Goal: Task Accomplishment & Management: Use online tool/utility

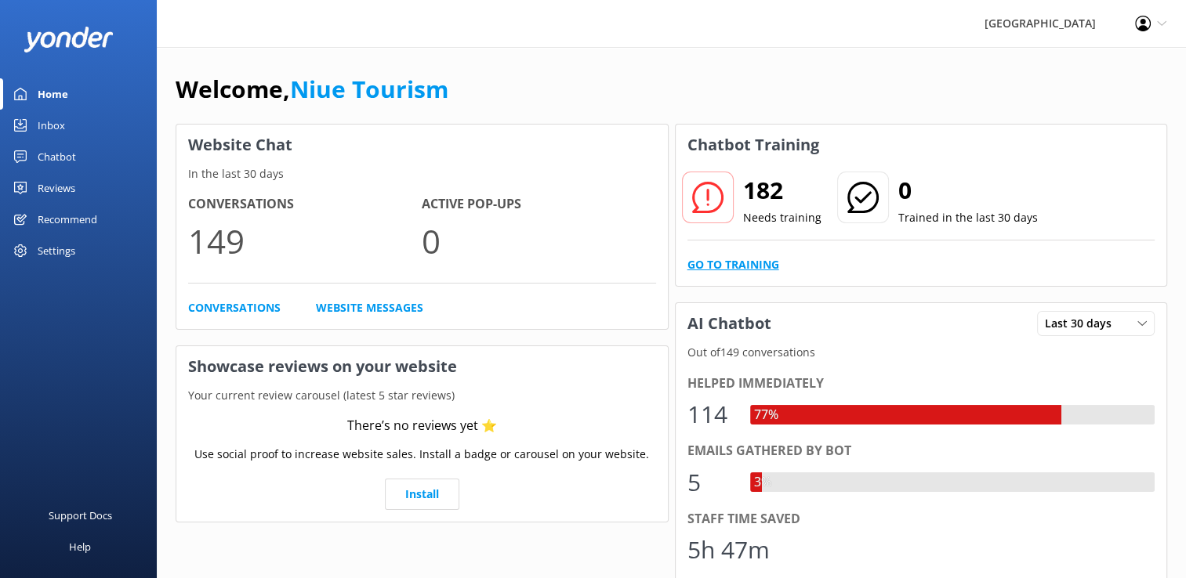
click at [762, 262] on link "Go to Training" at bounding box center [733, 264] width 92 height 17
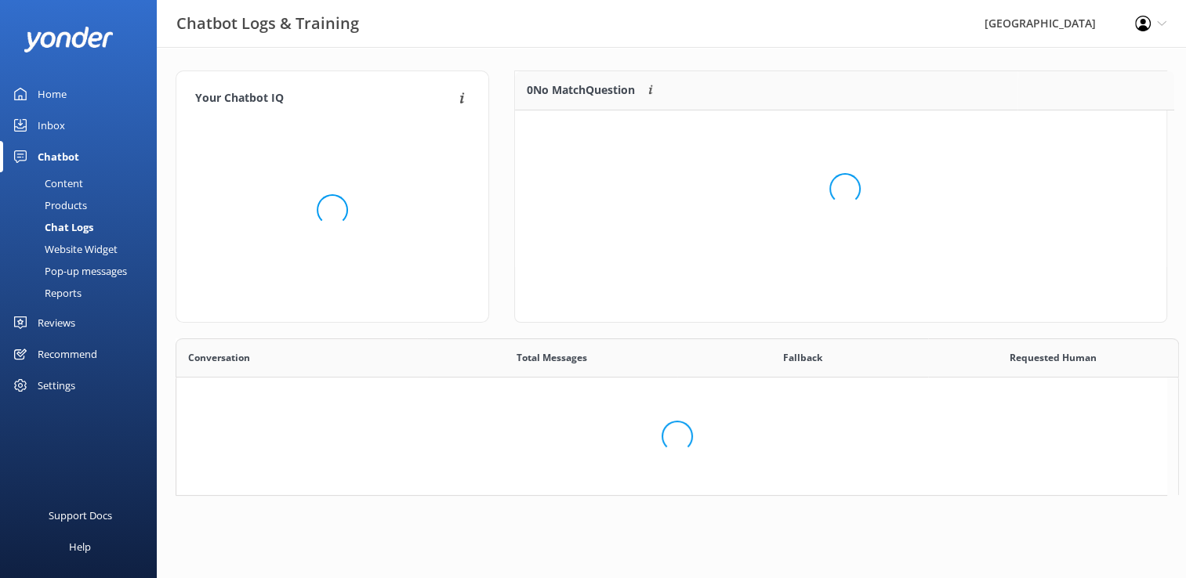
scroll to position [13, 13]
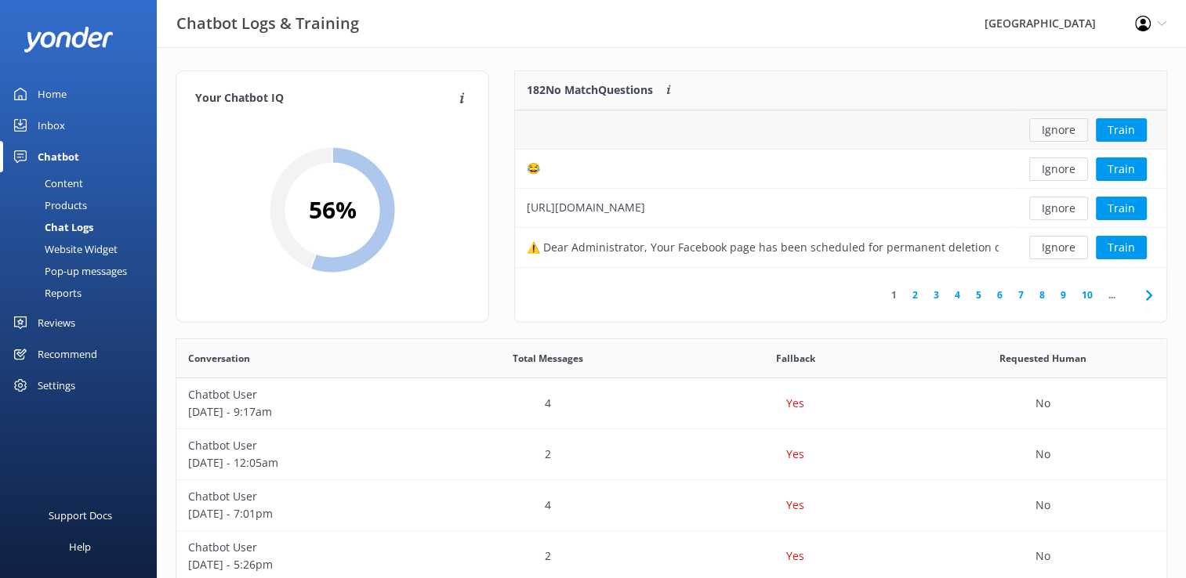
click at [1066, 127] on button "Ignore" at bounding box center [1058, 130] width 59 height 24
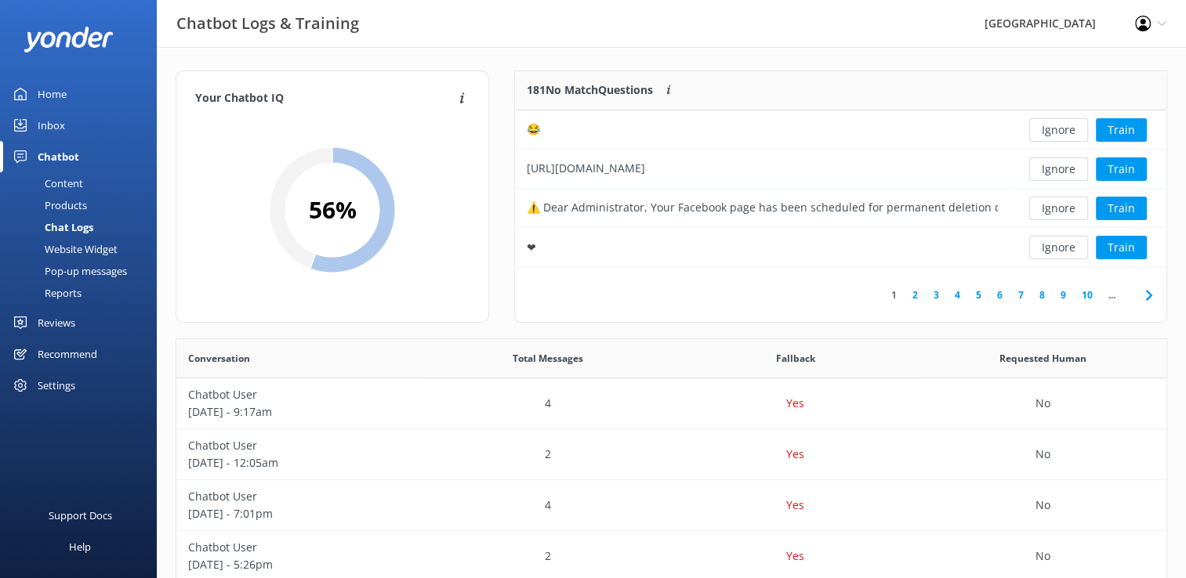
click at [1066, 127] on button "Ignore" at bounding box center [1058, 130] width 59 height 24
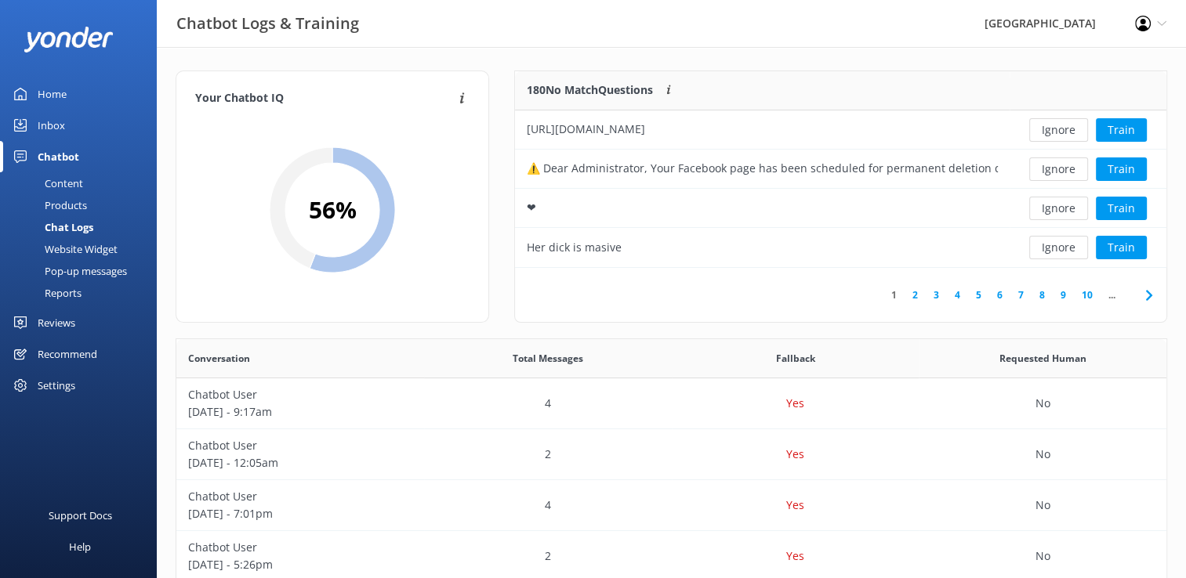
click at [1066, 127] on button "Ignore" at bounding box center [1058, 130] width 59 height 24
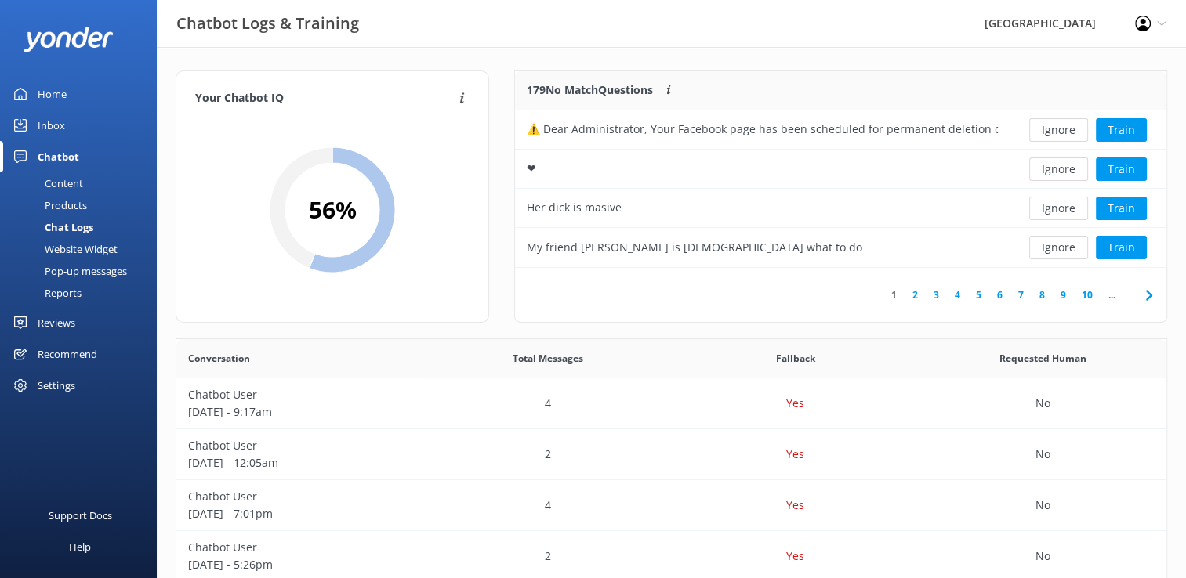
click at [1066, 127] on button "Ignore" at bounding box center [1058, 130] width 59 height 24
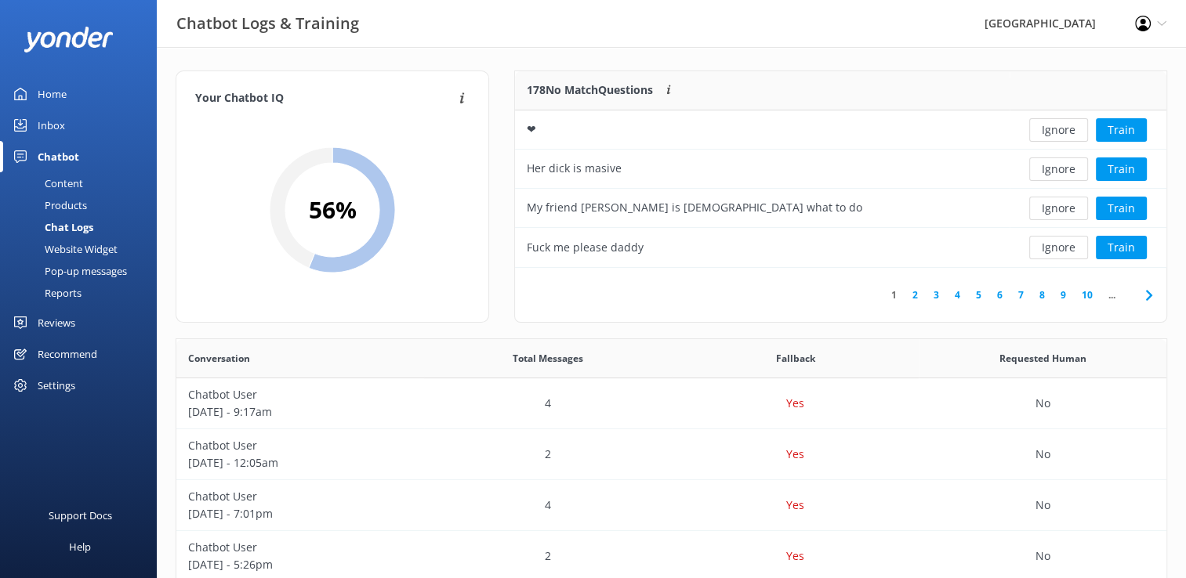
click at [1066, 127] on button "Ignore" at bounding box center [1058, 130] width 59 height 24
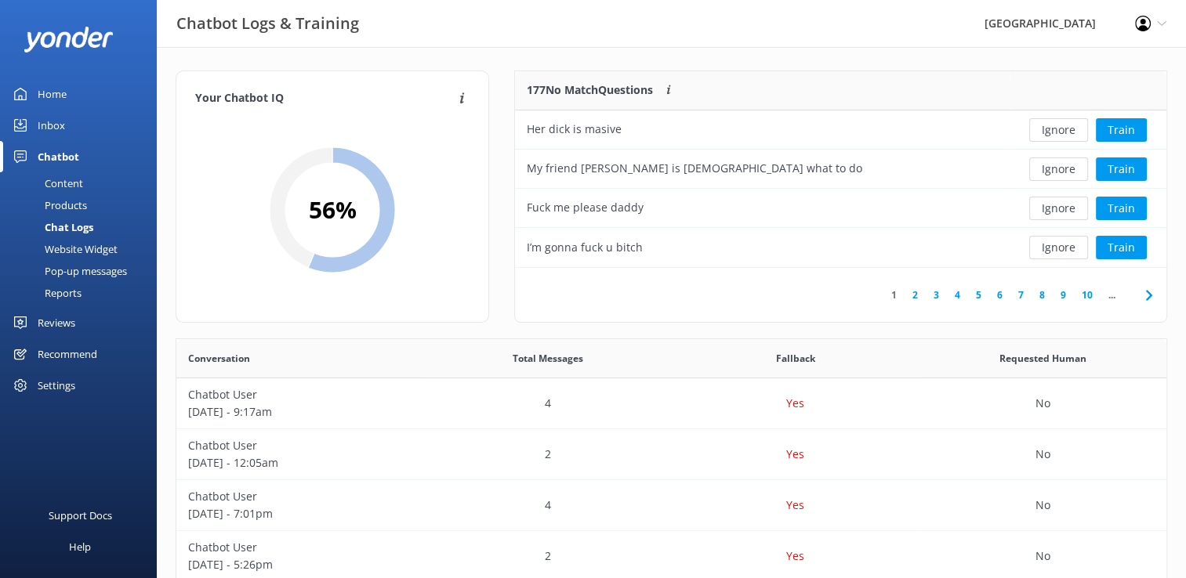
click at [1066, 127] on button "Ignore" at bounding box center [1058, 130] width 59 height 24
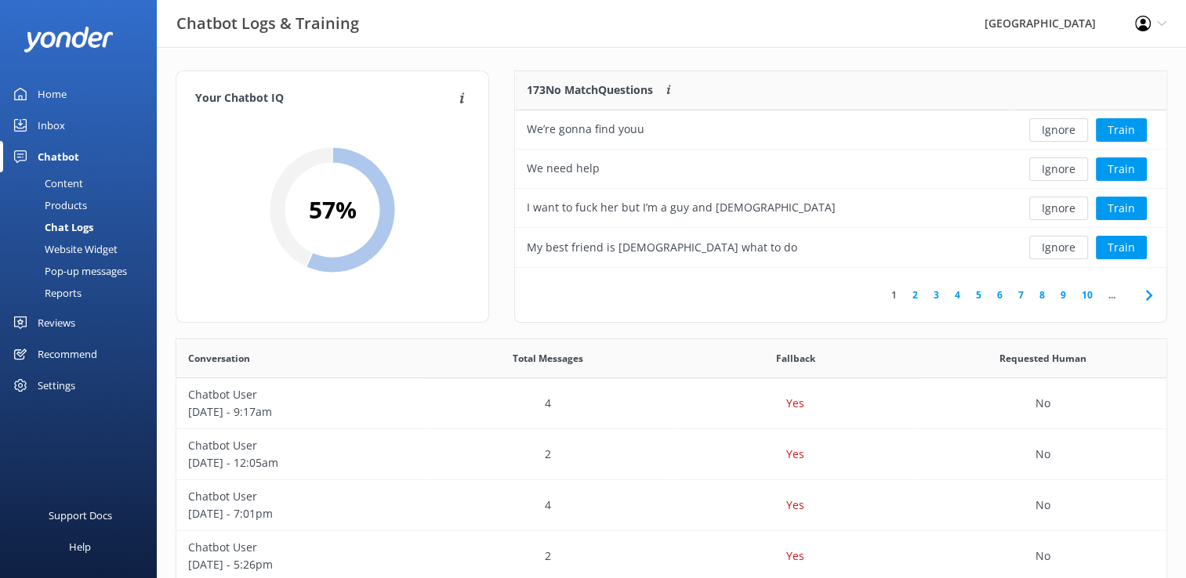
click at [1066, 127] on button "Ignore" at bounding box center [1058, 130] width 59 height 24
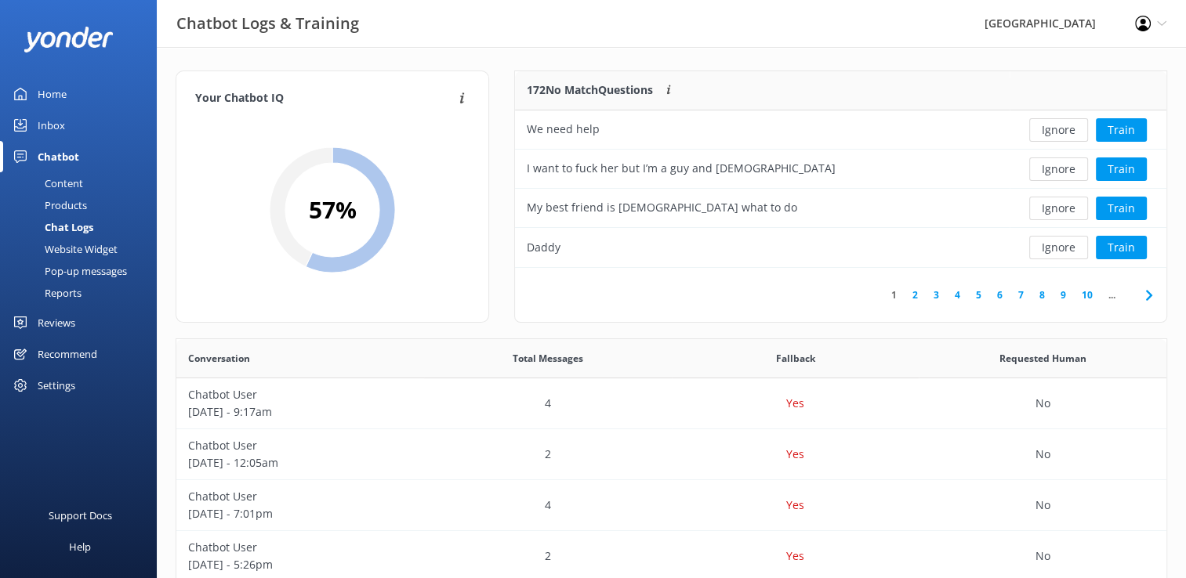
click at [1066, 127] on button "Ignore" at bounding box center [1058, 130] width 59 height 24
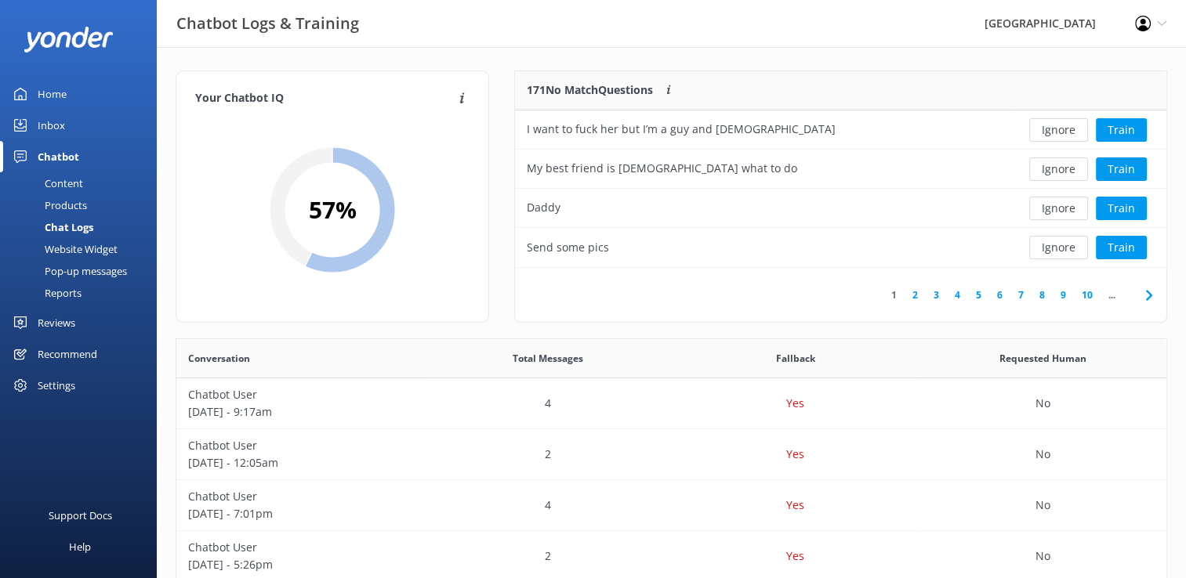
click at [1066, 127] on button "Ignore" at bounding box center [1058, 130] width 59 height 24
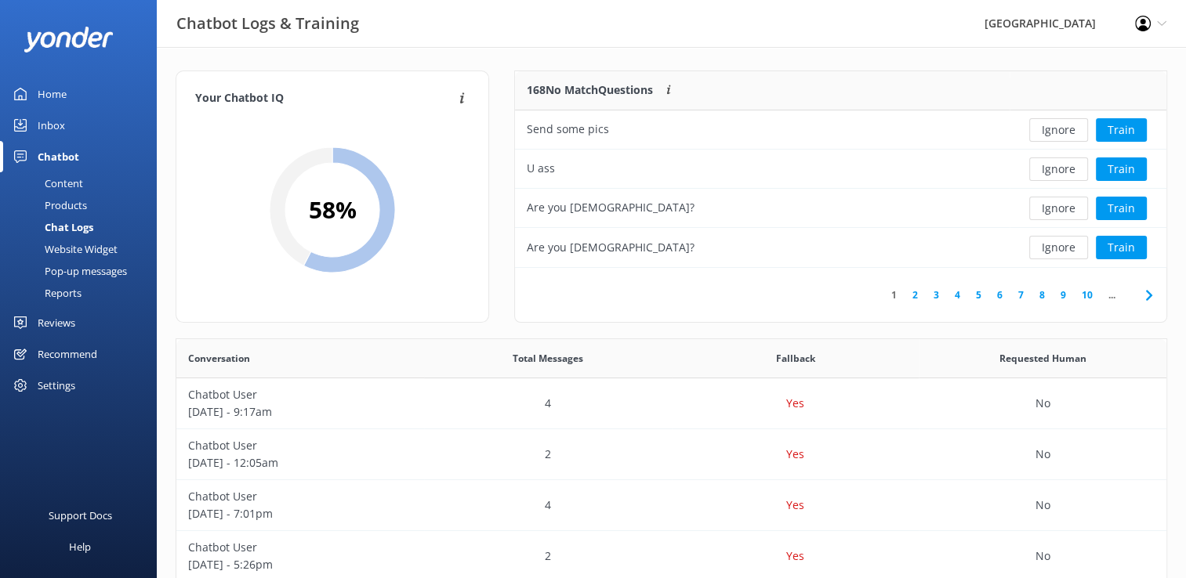
click at [1066, 127] on button "Ignore" at bounding box center [1058, 130] width 59 height 24
click at [1058, 212] on button "Ignore" at bounding box center [1058, 209] width 59 height 24
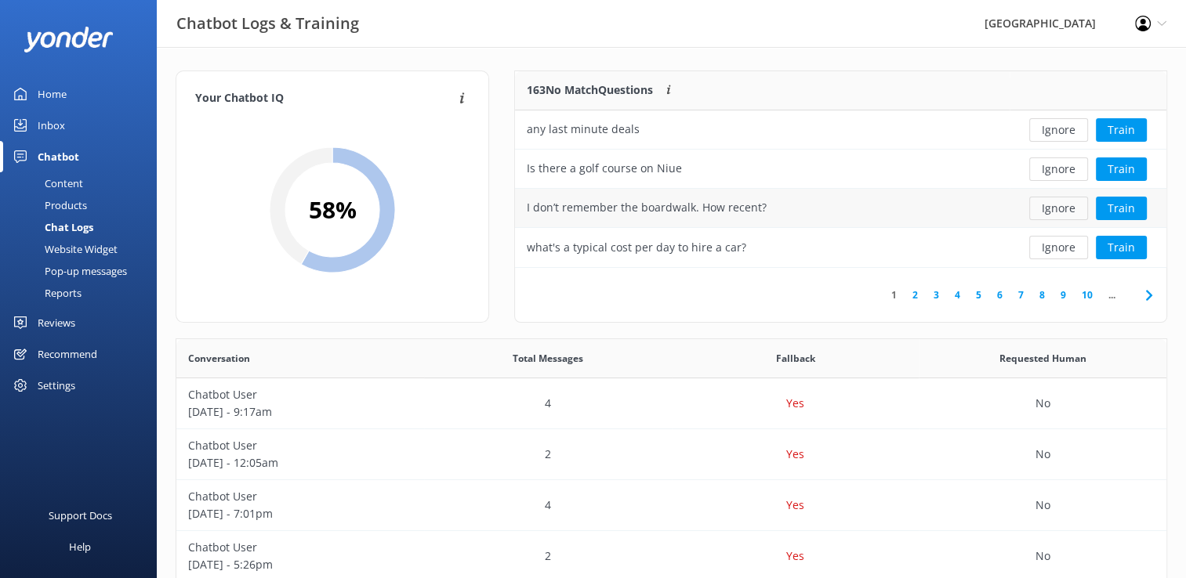
click at [1055, 210] on button "Ignore" at bounding box center [1058, 209] width 59 height 24
click at [916, 296] on link "2" at bounding box center [915, 295] width 21 height 15
click at [1056, 253] on button "Ignore" at bounding box center [1058, 248] width 59 height 24
click at [1066, 247] on button "Ignore" at bounding box center [1058, 248] width 59 height 24
click at [1060, 252] on button "Ignore" at bounding box center [1058, 248] width 59 height 24
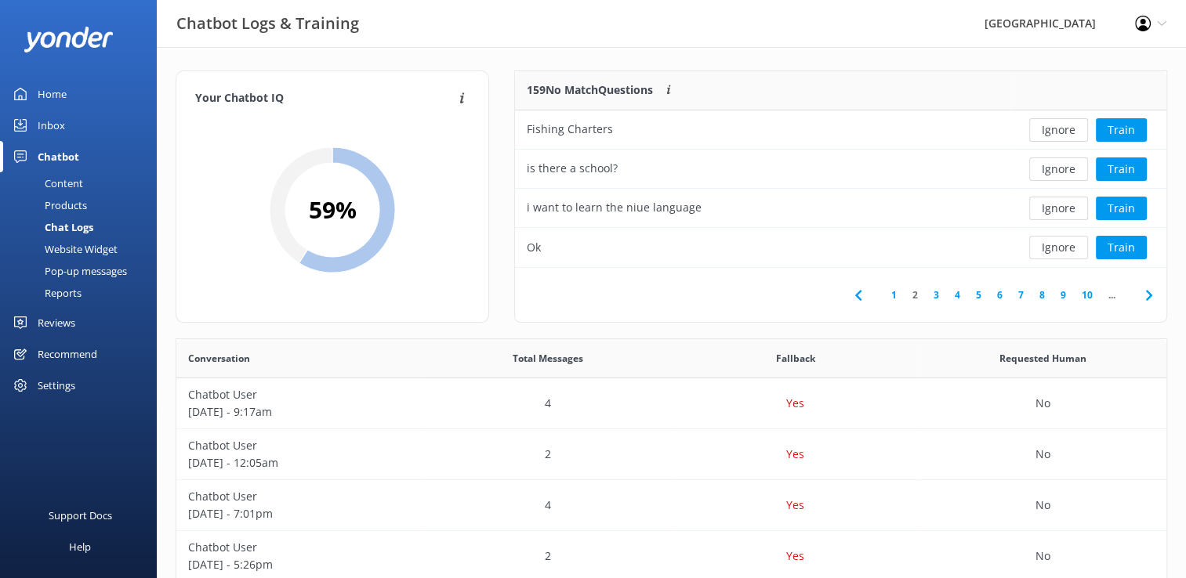
click at [1060, 252] on button "Ignore" at bounding box center [1058, 248] width 59 height 24
click at [1058, 251] on button "Ignore" at bounding box center [1058, 248] width 59 height 24
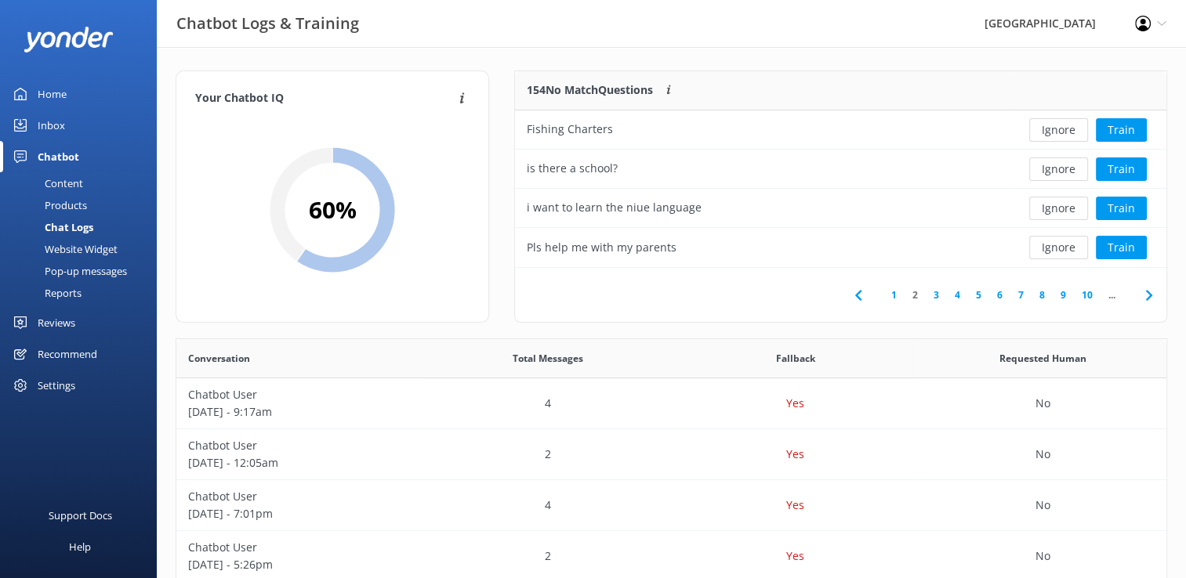
click at [1058, 251] on button "Ignore" at bounding box center [1058, 248] width 59 height 24
click at [1061, 247] on button "Ignore" at bounding box center [1058, 248] width 59 height 24
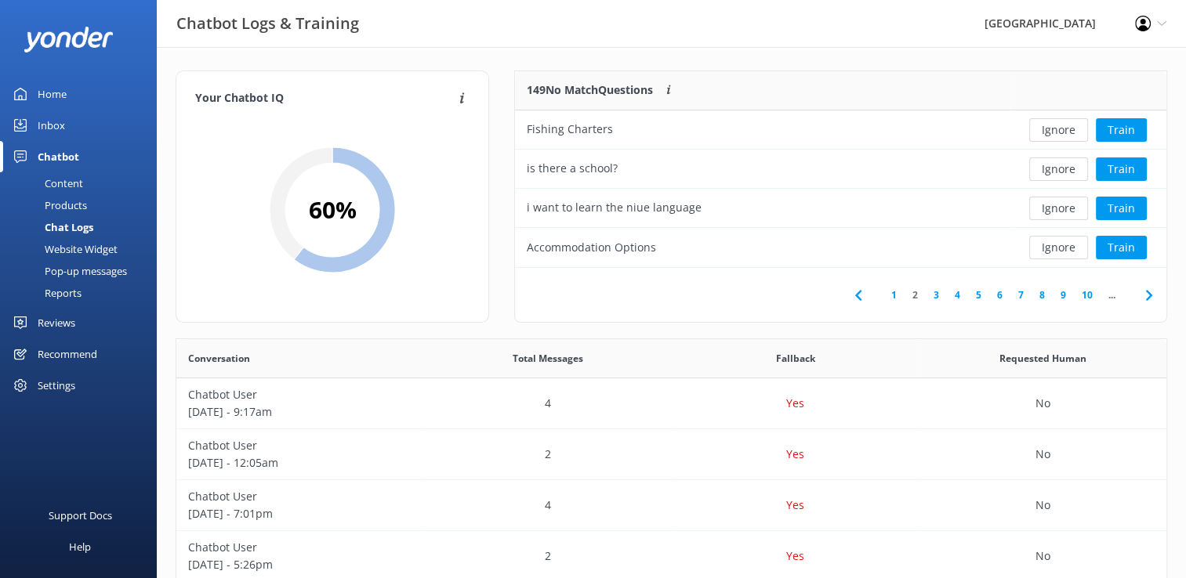
click at [937, 299] on link "3" at bounding box center [936, 295] width 21 height 15
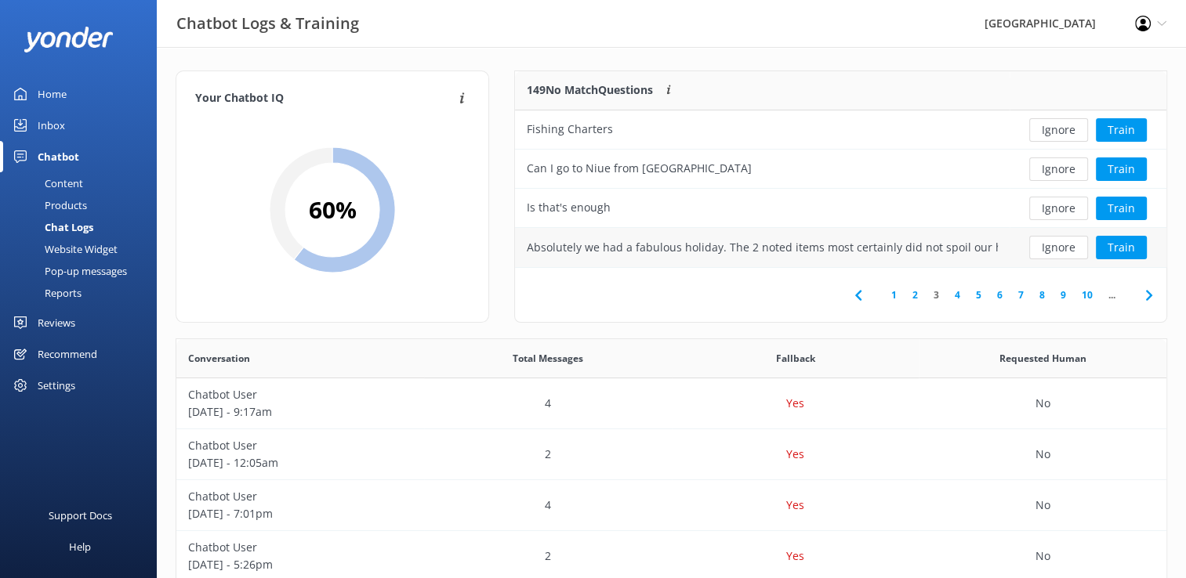
click at [909, 252] on div "Absolutely we had a fabulous holiday. The 2 noted items most certainly did not …" at bounding box center [762, 247] width 471 height 17
click at [671, 212] on div "Is that's enough" at bounding box center [762, 208] width 495 height 39
click at [717, 166] on div "Can I go to Niue from [GEOGRAPHIC_DATA]" at bounding box center [762, 169] width 495 height 39
click at [1046, 168] on button "Ignore" at bounding box center [1058, 170] width 59 height 24
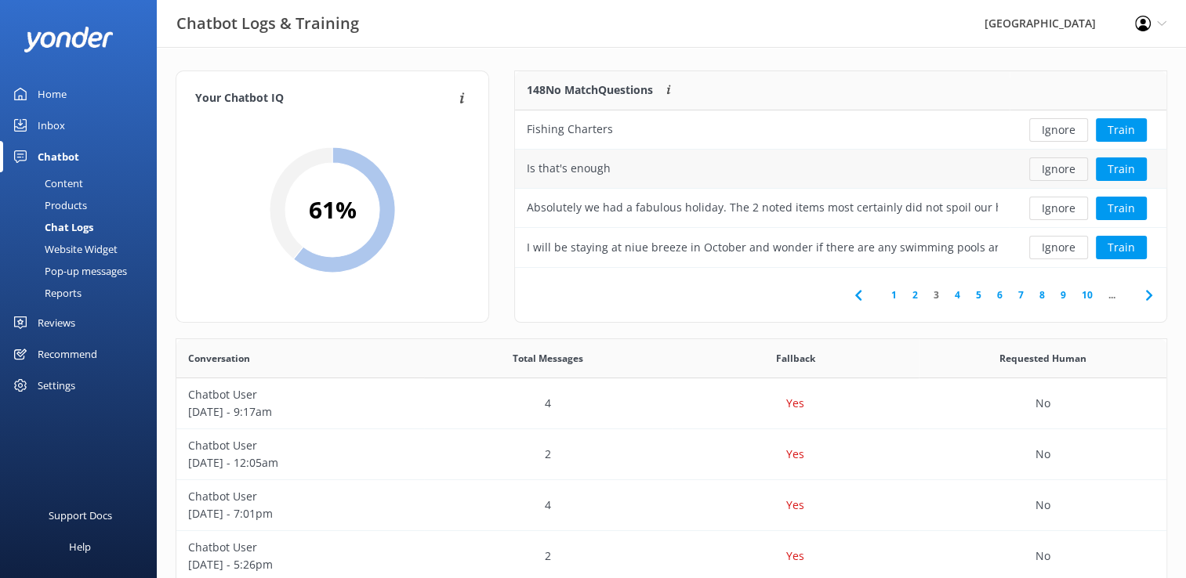
click at [1056, 169] on button "Ignore" at bounding box center [1058, 170] width 59 height 24
click at [1066, 172] on button "Ignore" at bounding box center [1058, 170] width 59 height 24
click at [1062, 209] on button "Ignore" at bounding box center [1058, 209] width 59 height 24
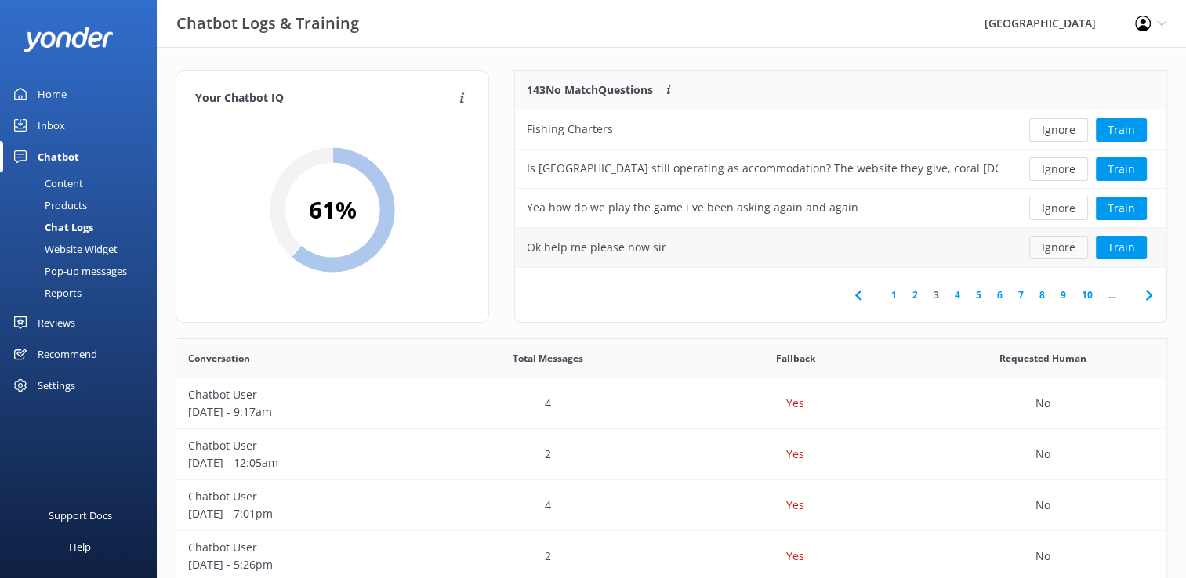
click at [1063, 255] on button "Ignore" at bounding box center [1058, 248] width 59 height 24
click at [1057, 206] on button "Ignore" at bounding box center [1058, 209] width 59 height 24
click at [1052, 247] on button "Ignore" at bounding box center [1058, 248] width 59 height 24
click at [958, 297] on link "4" at bounding box center [957, 295] width 21 height 15
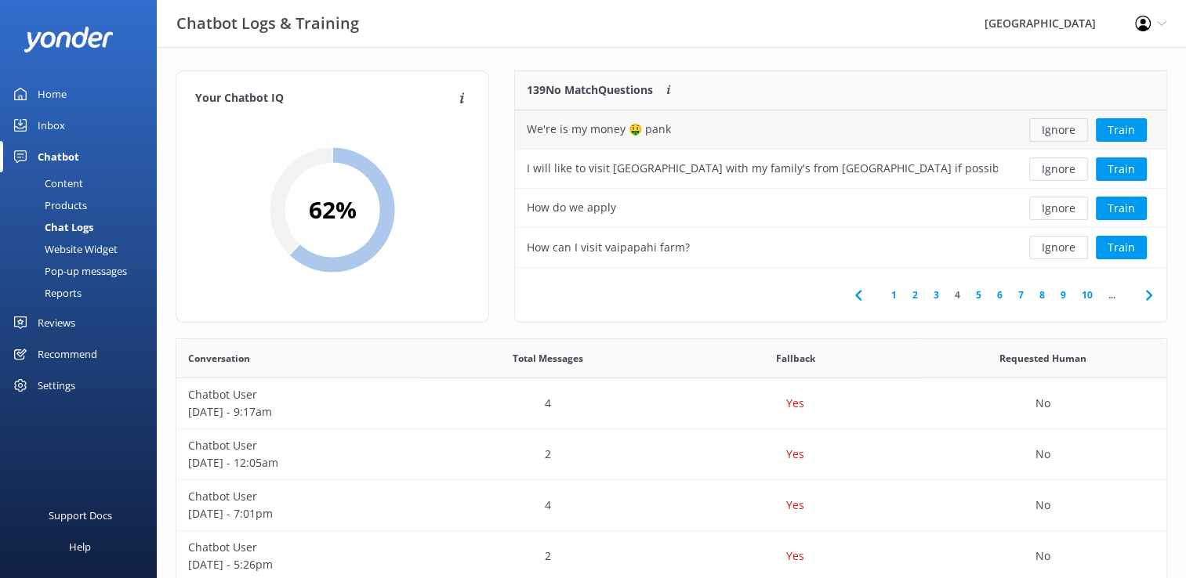
click at [1057, 125] on button "Ignore" at bounding box center [1058, 130] width 59 height 24
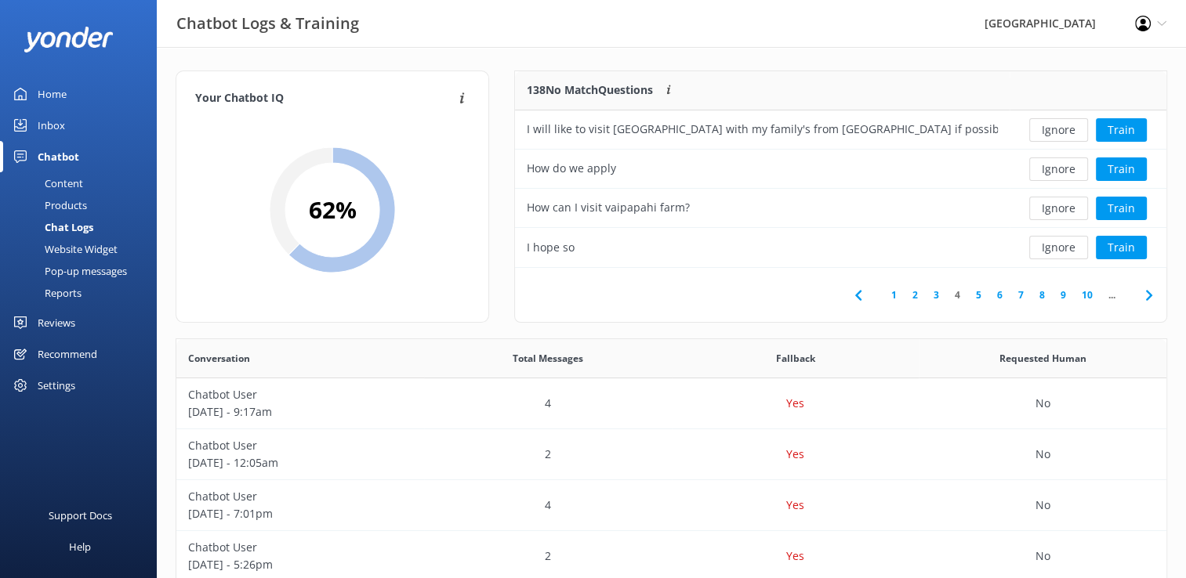
click at [1057, 125] on button "Ignore" at bounding box center [1058, 130] width 59 height 24
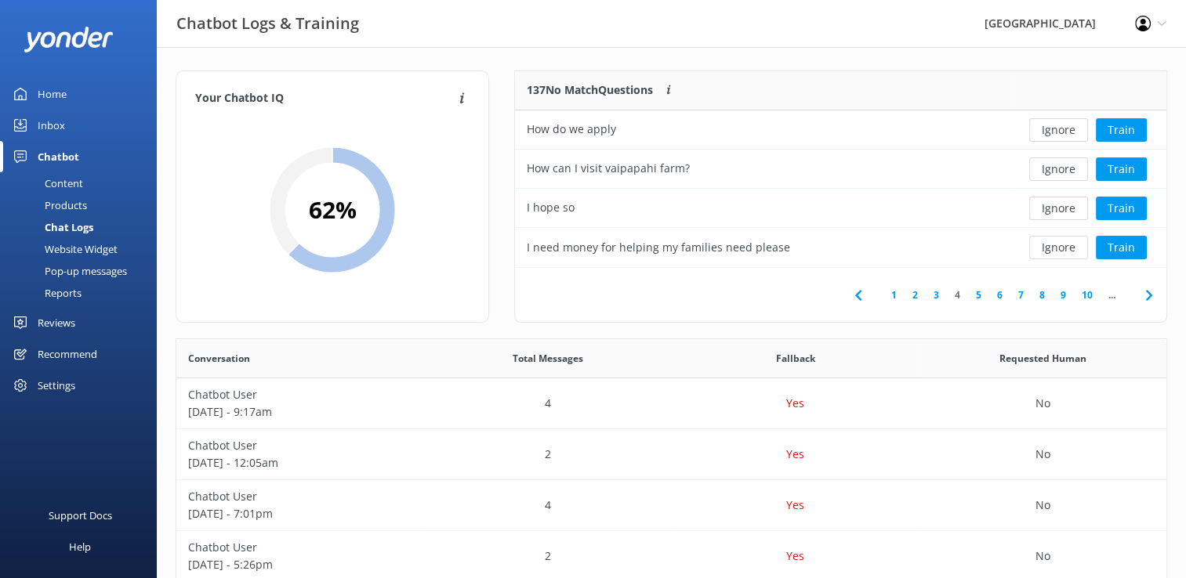
click at [1057, 125] on button "Ignore" at bounding box center [1058, 130] width 59 height 24
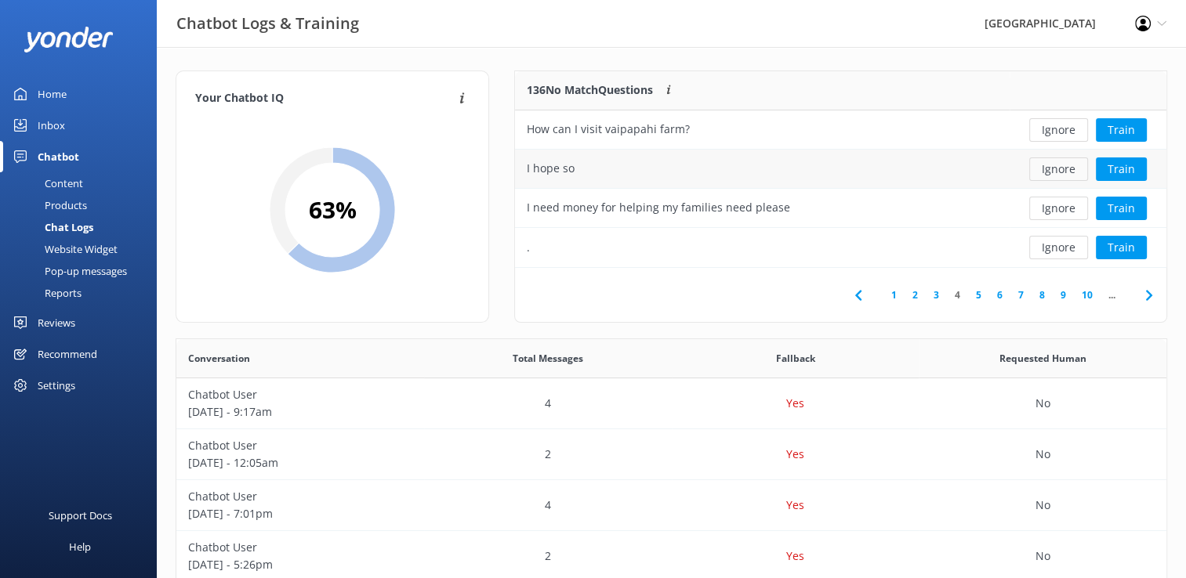
click at [1060, 174] on button "Ignore" at bounding box center [1058, 170] width 59 height 24
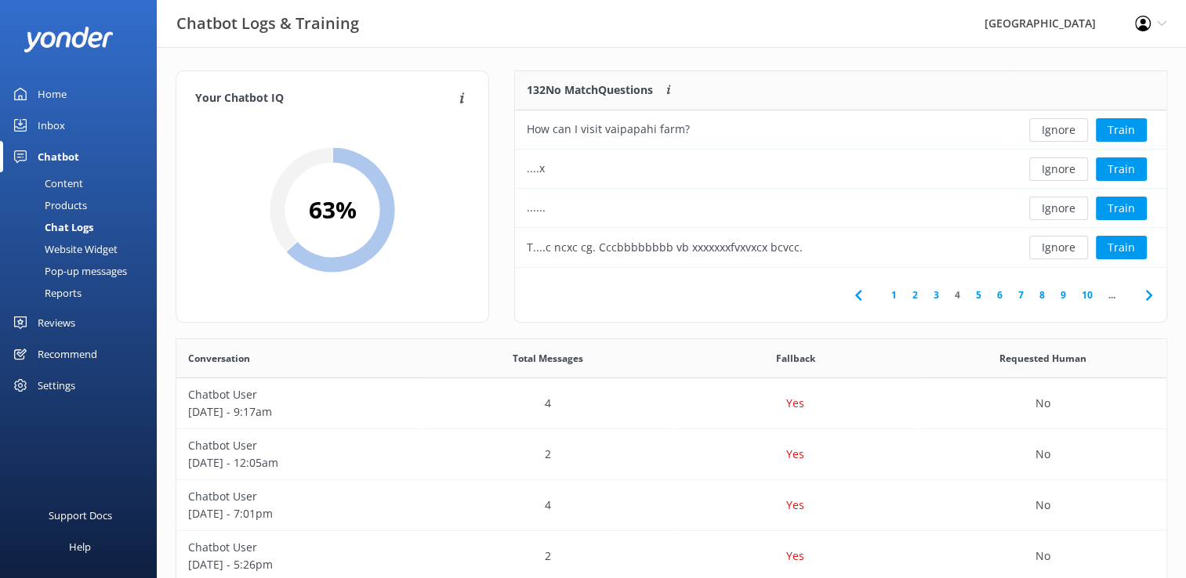
click at [1060, 174] on button "Ignore" at bounding box center [1058, 170] width 59 height 24
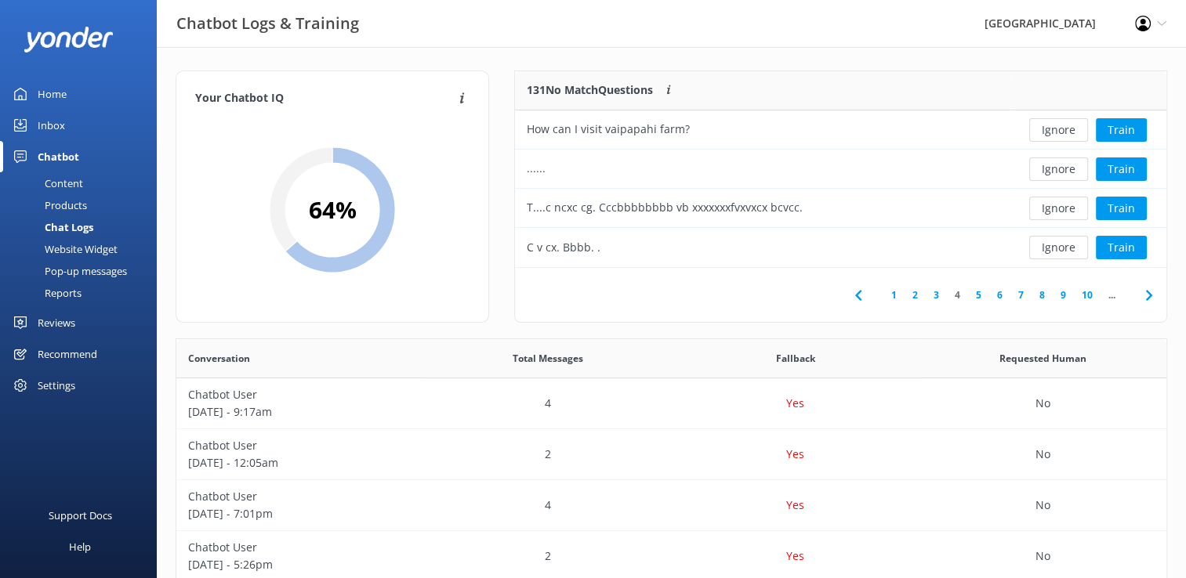
click at [1060, 174] on button "Ignore" at bounding box center [1058, 170] width 59 height 24
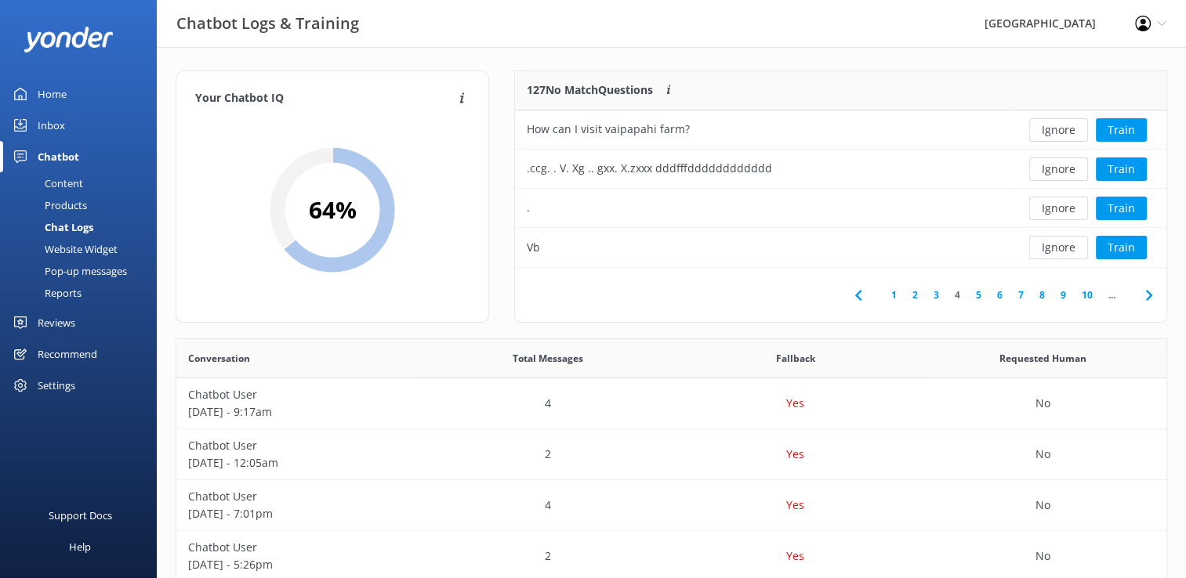
click at [1060, 174] on button "Ignore" at bounding box center [1058, 170] width 59 height 24
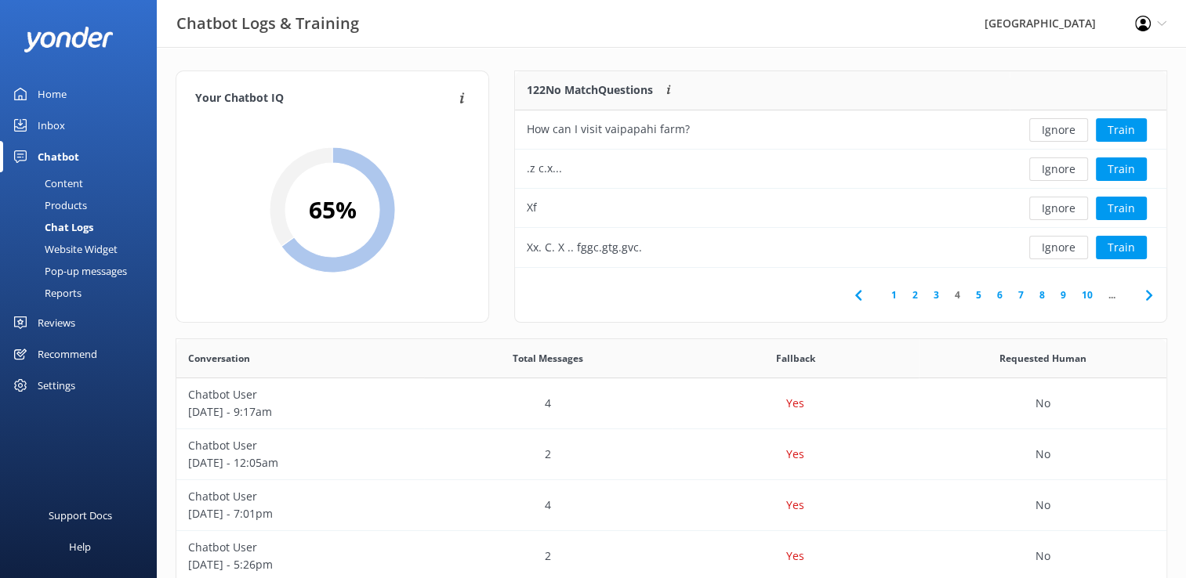
click at [1060, 174] on button "Ignore" at bounding box center [1058, 170] width 59 height 24
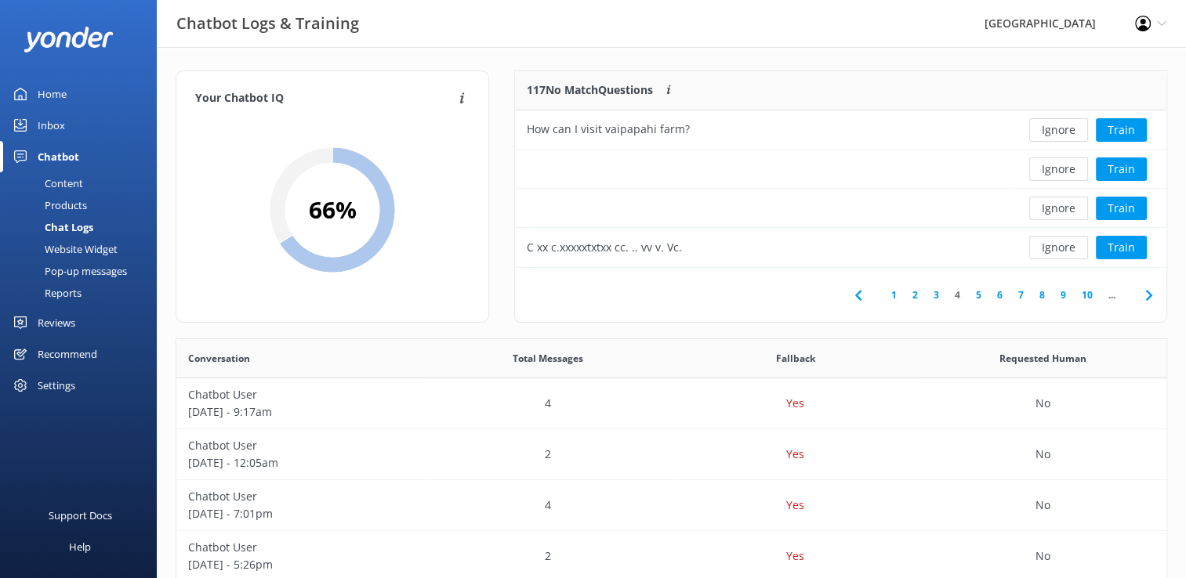
click at [1060, 174] on button "Ignore" at bounding box center [1058, 170] width 59 height 24
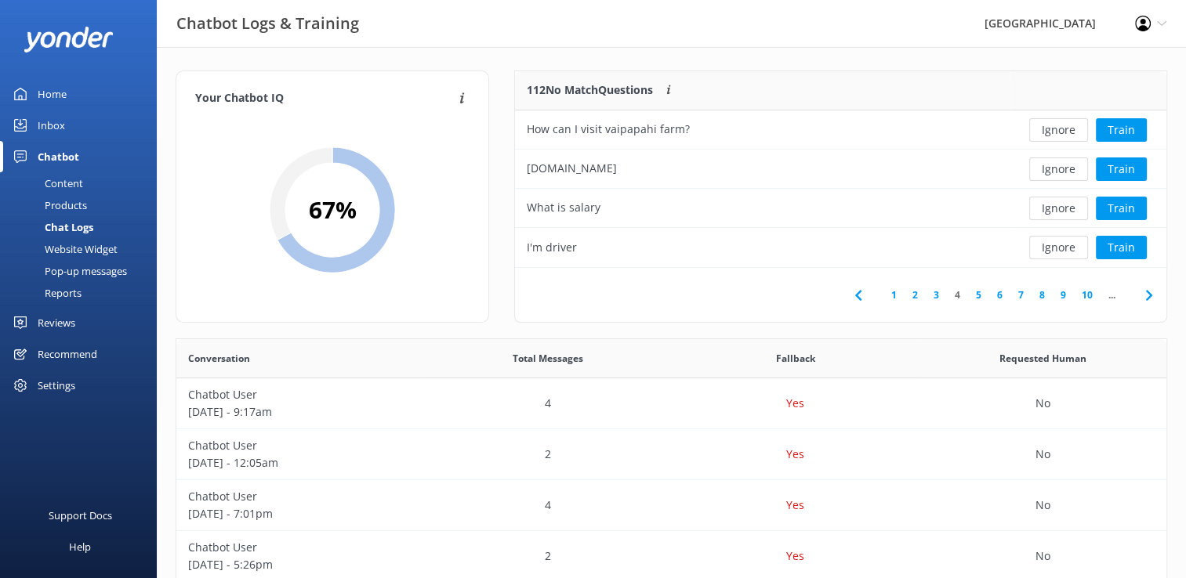
click at [1060, 174] on button "Ignore" at bounding box center [1058, 170] width 59 height 24
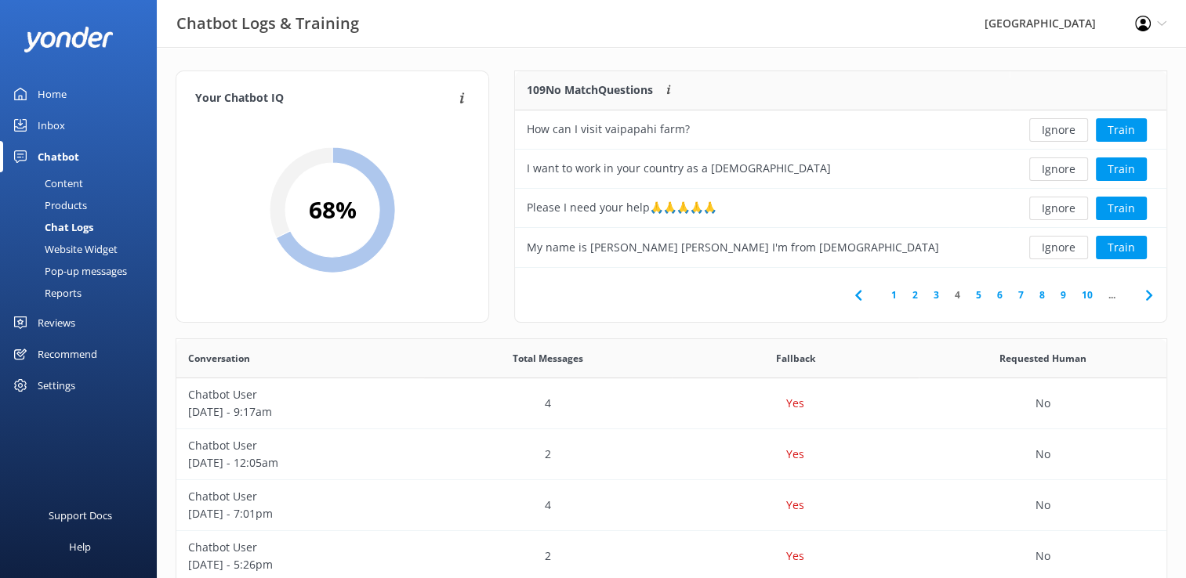
click at [1060, 174] on button "Ignore" at bounding box center [1058, 170] width 59 height 24
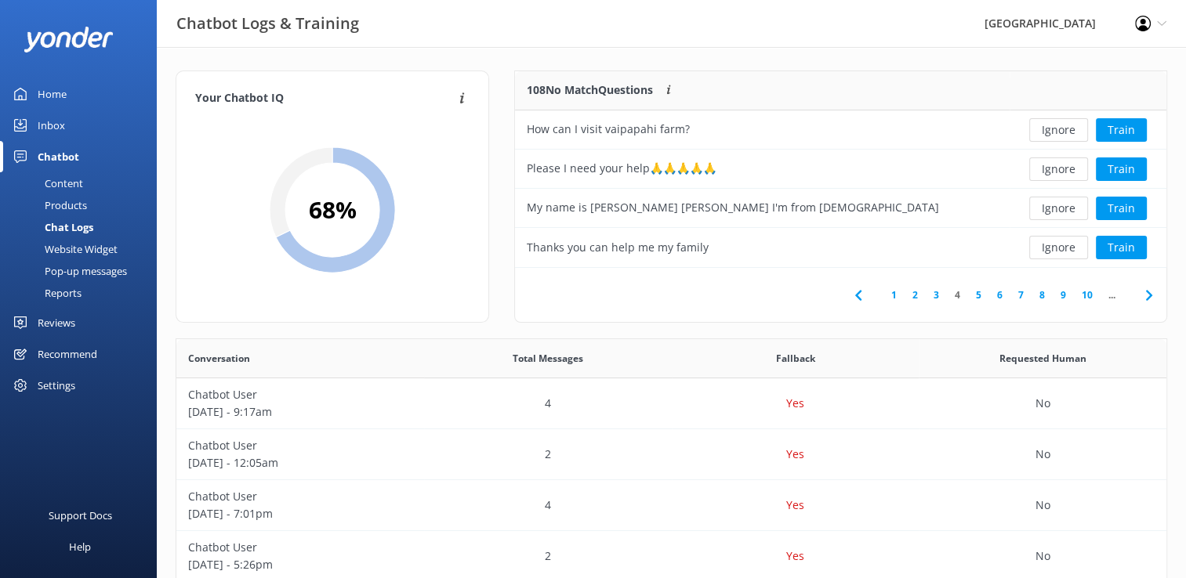
click at [1060, 174] on button "Ignore" at bounding box center [1058, 170] width 59 height 24
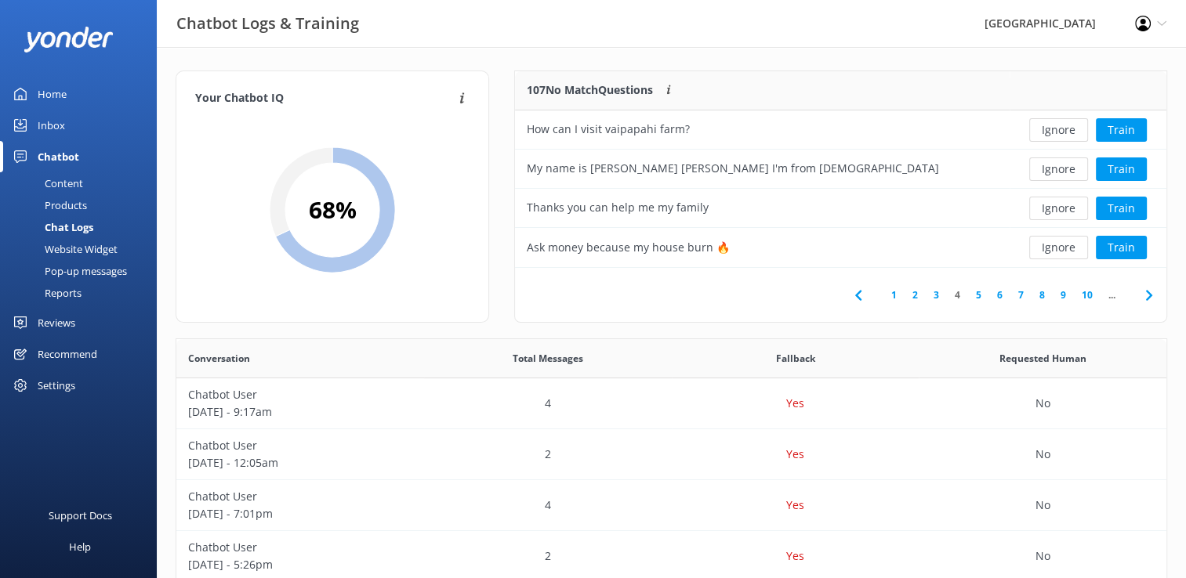
click at [1060, 174] on button "Ignore" at bounding box center [1058, 170] width 59 height 24
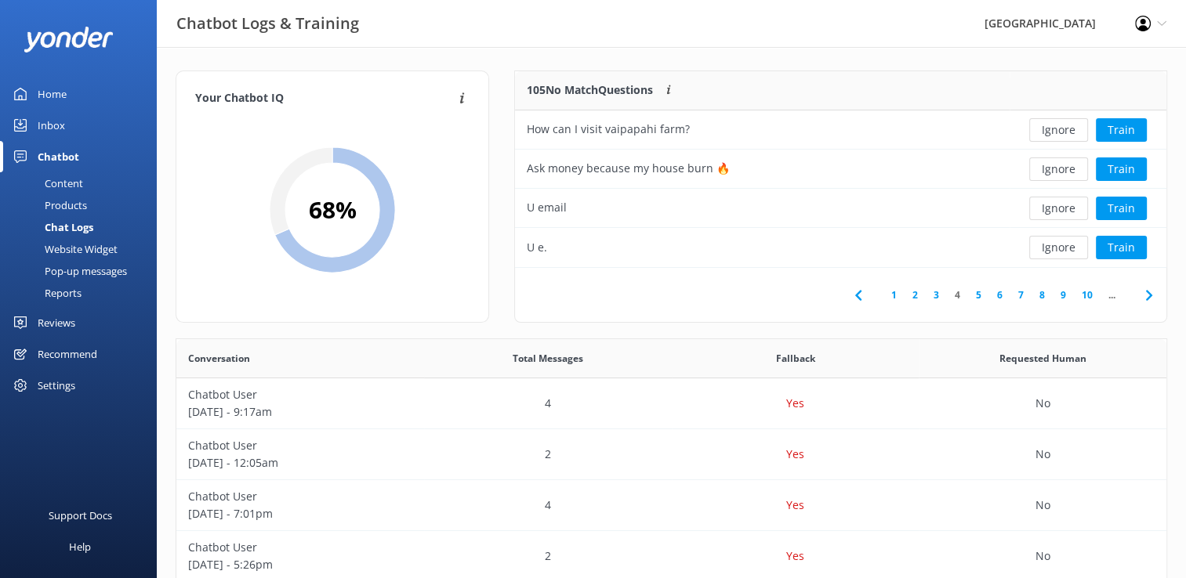
click at [1060, 174] on button "Ignore" at bounding box center [1058, 170] width 59 height 24
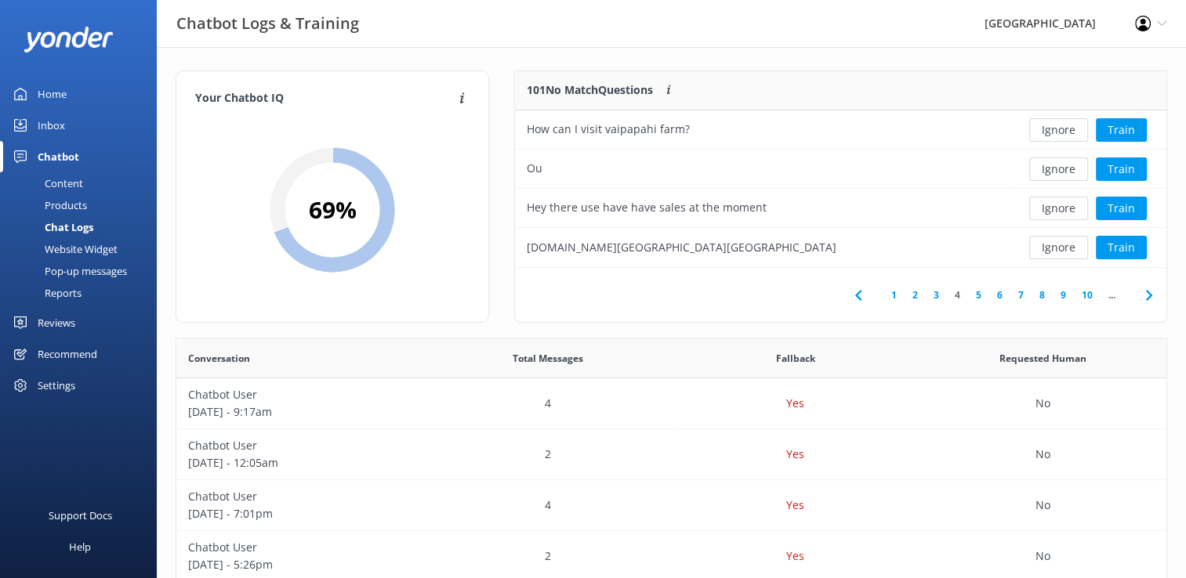
click at [1060, 174] on button "Ignore" at bounding box center [1058, 170] width 59 height 24
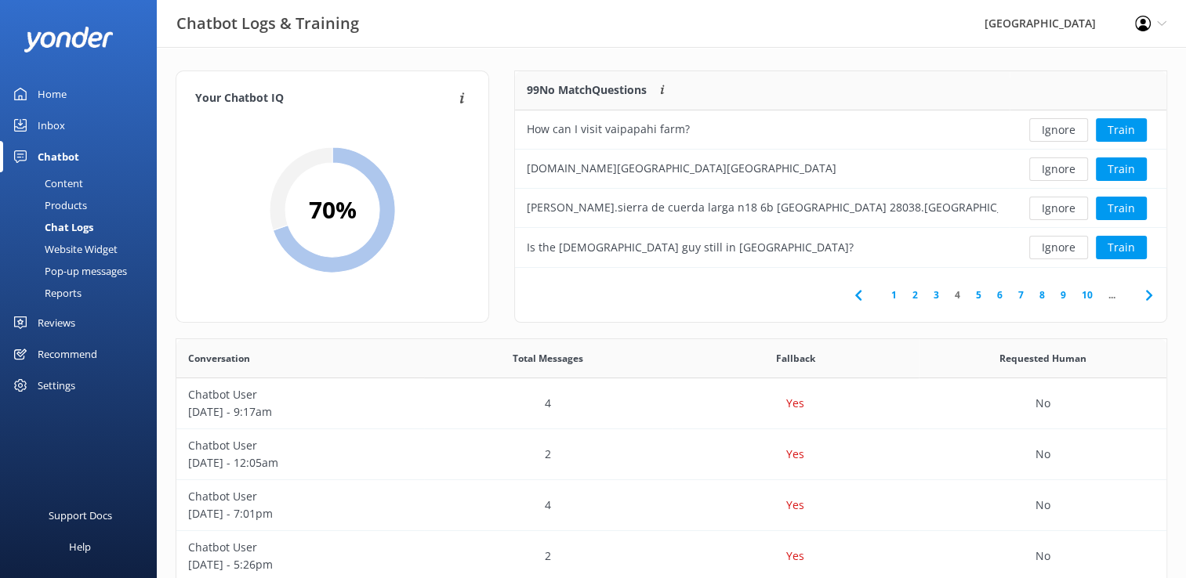
click at [1060, 174] on button "Ignore" at bounding box center [1058, 170] width 59 height 24
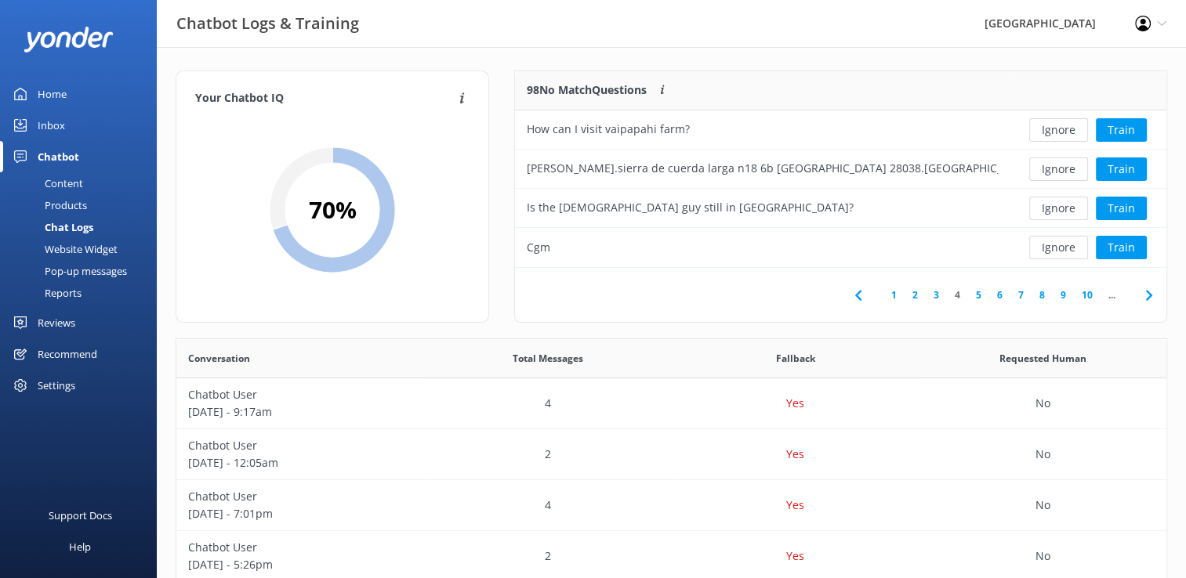
click at [1060, 174] on button "Ignore" at bounding box center [1058, 170] width 59 height 24
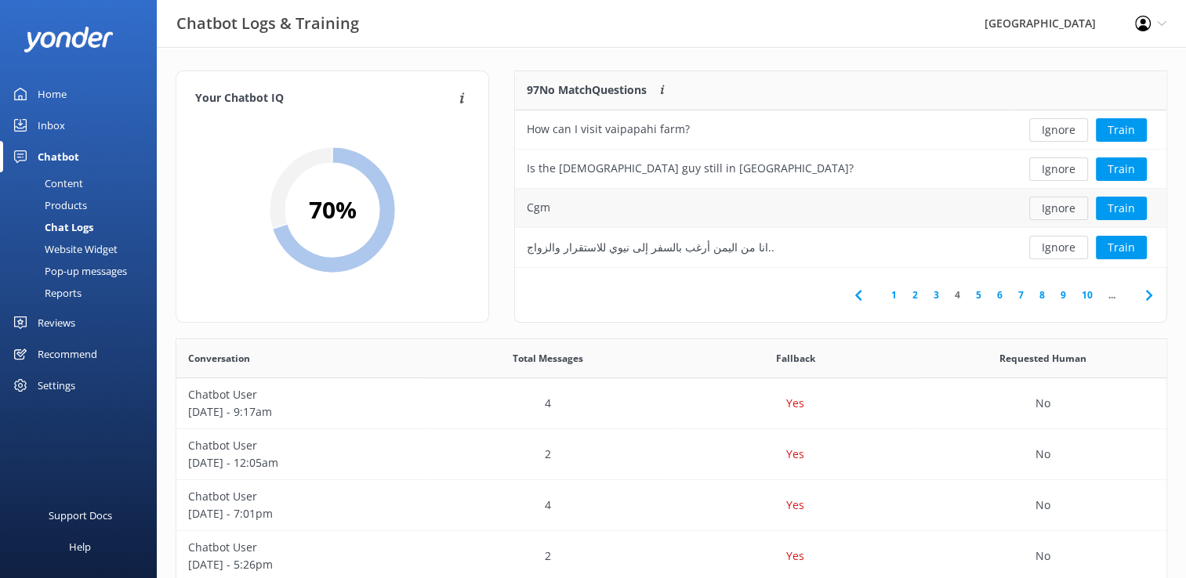
click at [1065, 208] on button "Ignore" at bounding box center [1058, 209] width 59 height 24
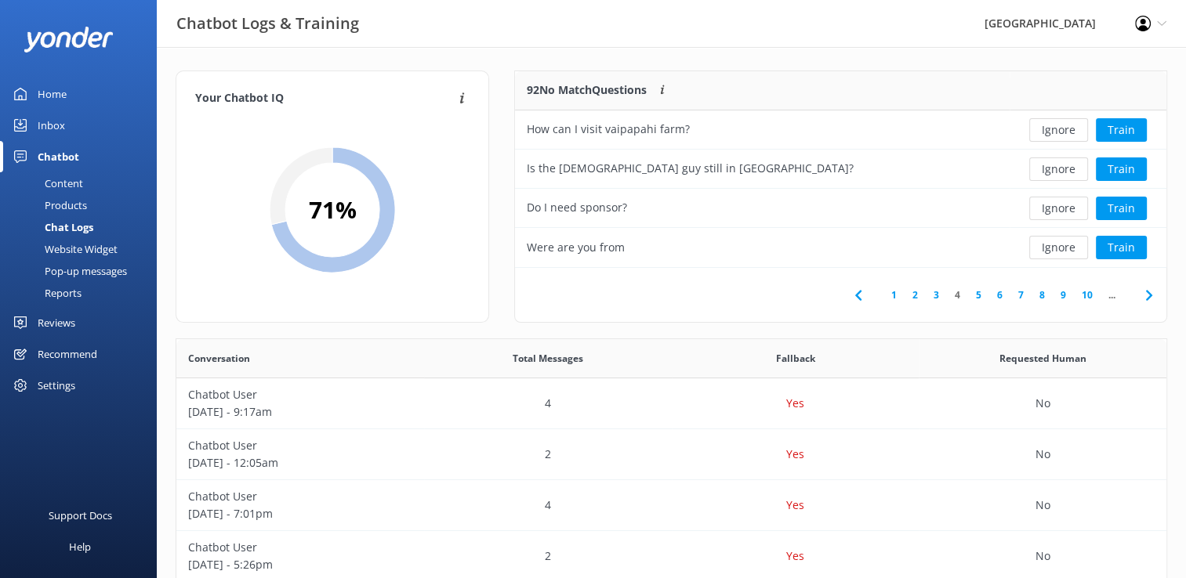
click at [1065, 208] on button "Ignore" at bounding box center [1058, 209] width 59 height 24
click at [981, 296] on link "5" at bounding box center [978, 295] width 21 height 15
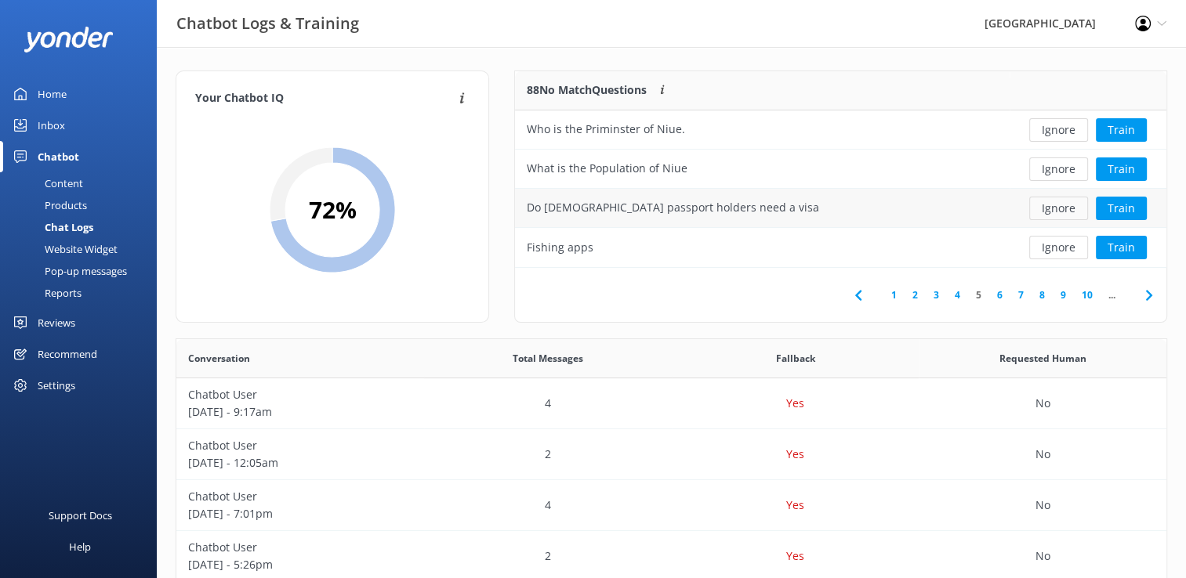
click at [1063, 205] on button "Ignore" at bounding box center [1058, 209] width 59 height 24
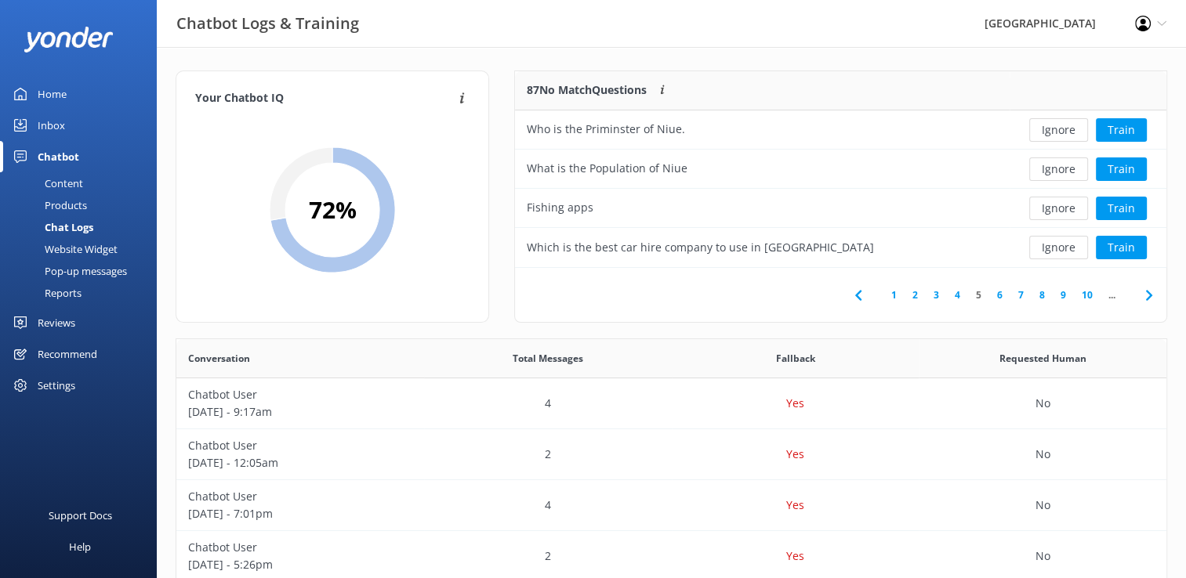
click at [1063, 205] on button "Ignore" at bounding box center [1058, 209] width 59 height 24
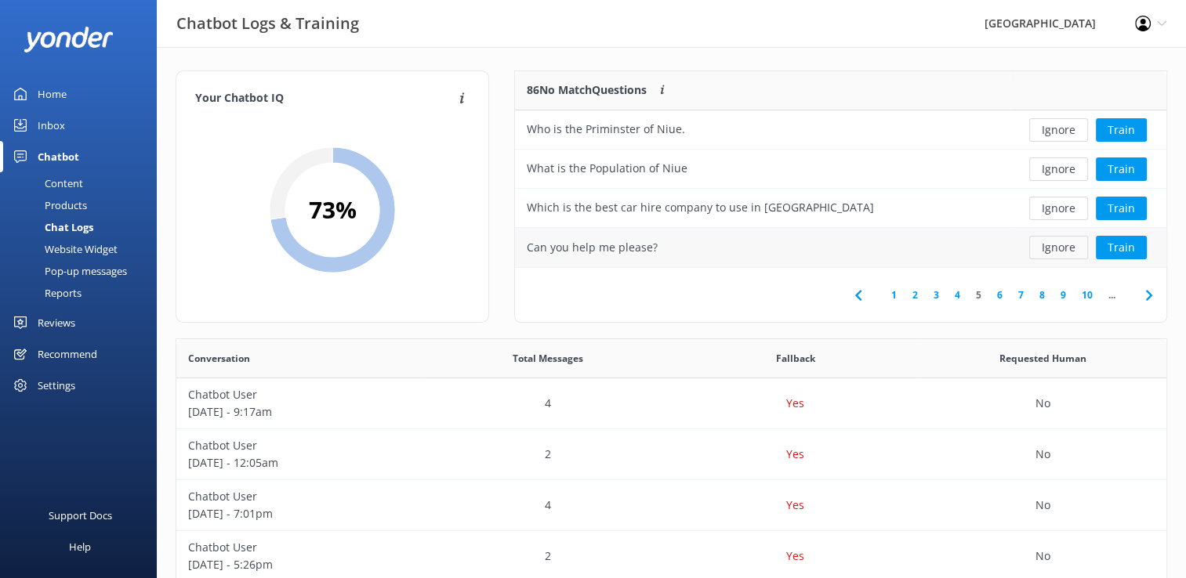
click at [1063, 252] on button "Ignore" at bounding box center [1058, 248] width 59 height 24
click at [1061, 250] on button "Ignore" at bounding box center [1058, 248] width 59 height 24
click at [1001, 296] on link "6" at bounding box center [999, 295] width 21 height 15
click at [1054, 130] on button "Ignore" at bounding box center [1058, 130] width 59 height 24
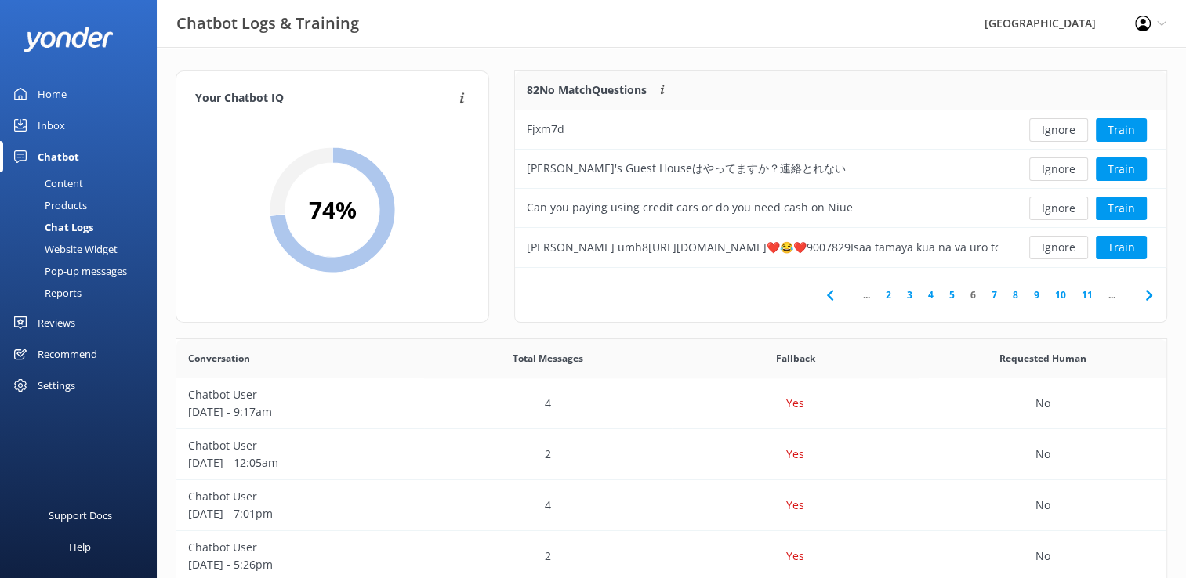
click at [1054, 130] on button "Ignore" at bounding box center [1058, 130] width 59 height 24
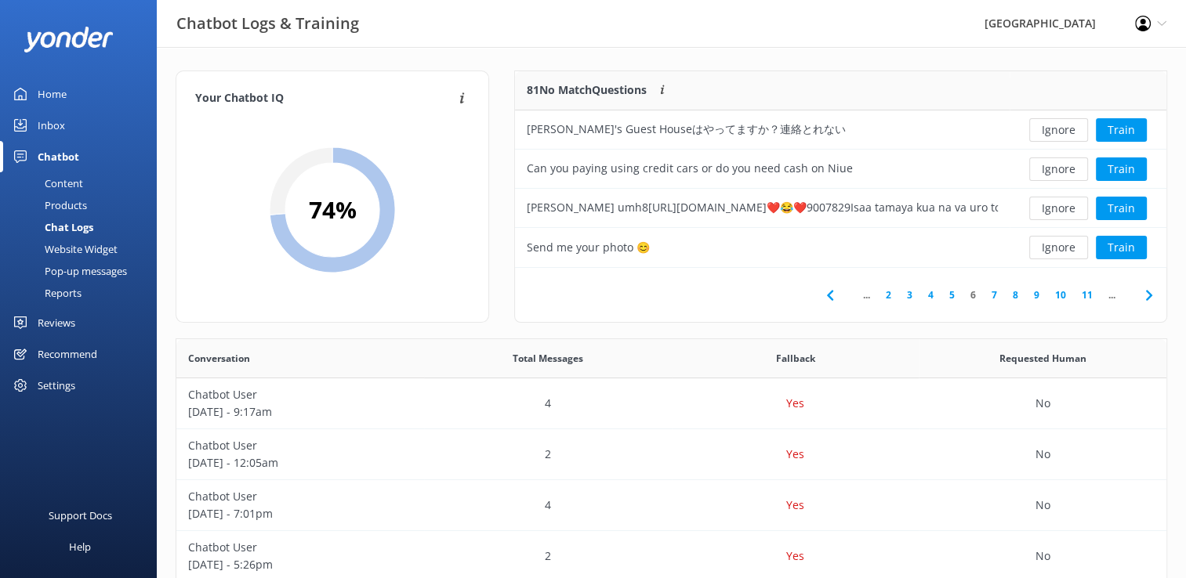
click at [1054, 130] on button "Ignore" at bounding box center [1058, 130] width 59 height 24
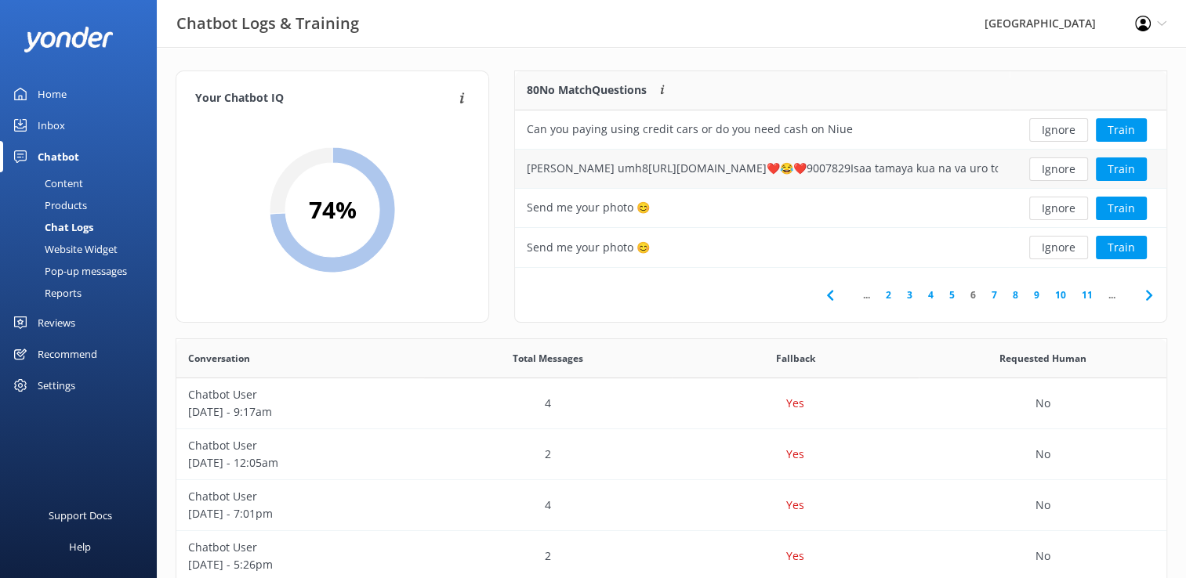
click at [1059, 172] on button "Ignore" at bounding box center [1058, 170] width 59 height 24
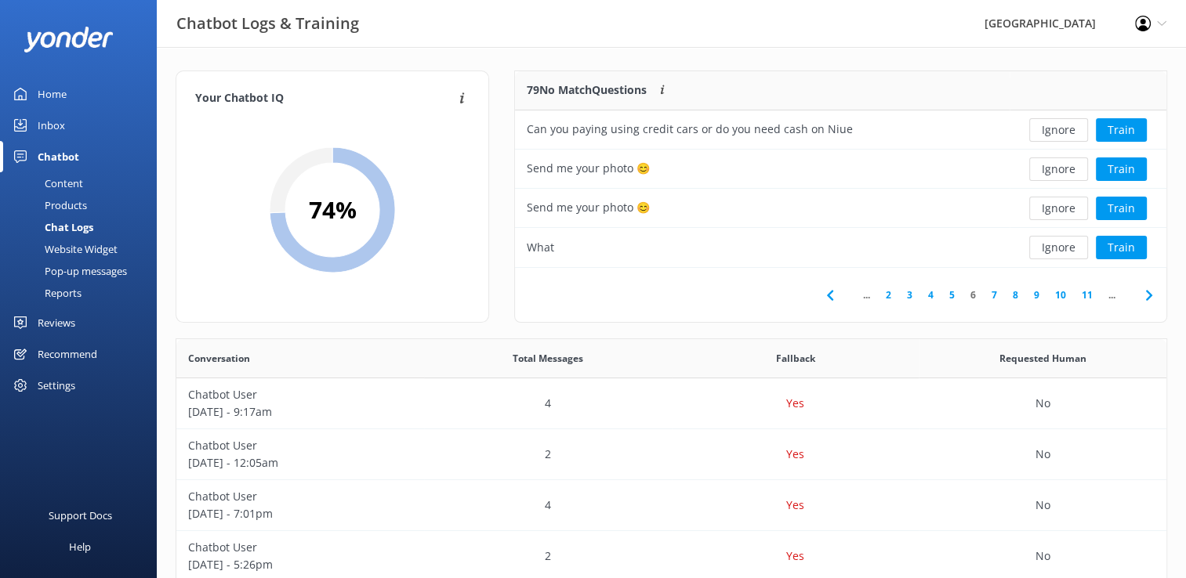
click at [1059, 172] on button "Ignore" at bounding box center [1058, 170] width 59 height 24
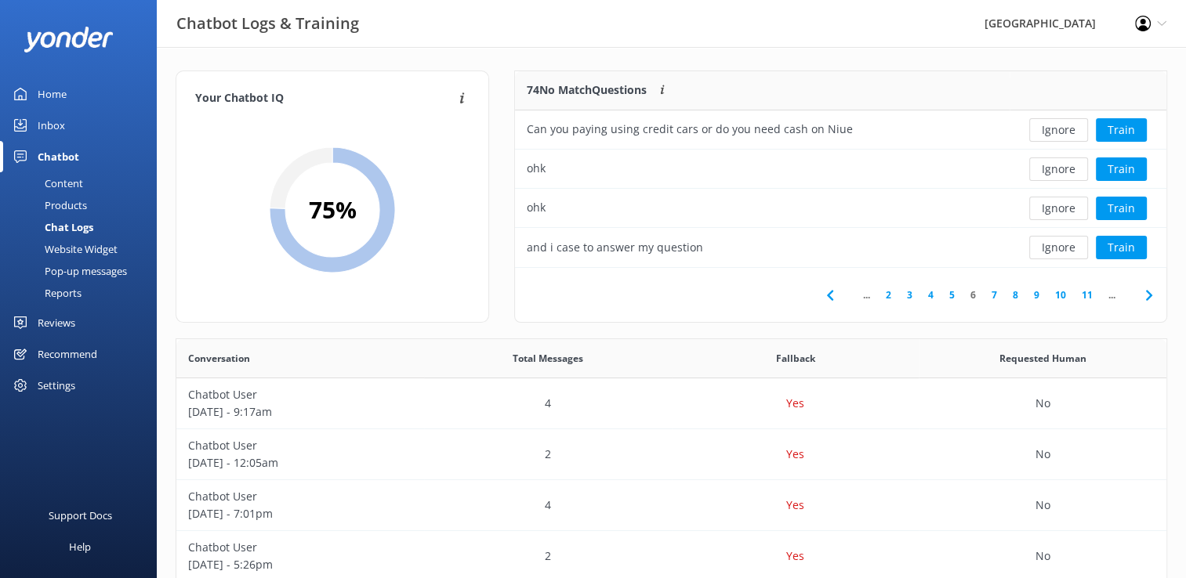
click at [1059, 172] on button "Ignore" at bounding box center [1058, 170] width 59 height 24
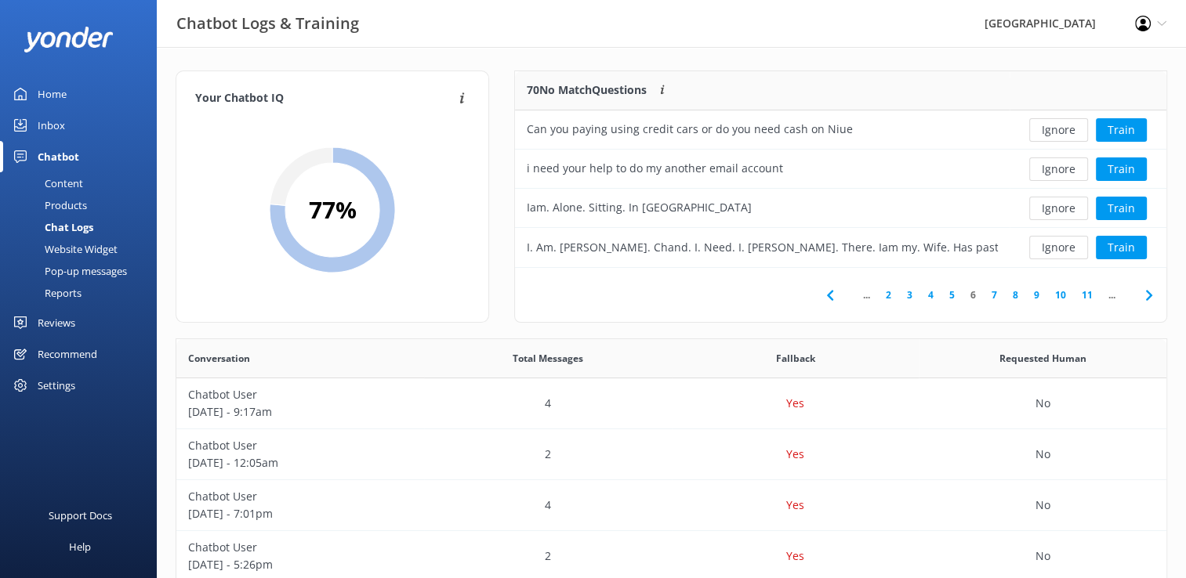
click at [1059, 172] on button "Ignore" at bounding box center [1058, 170] width 59 height 24
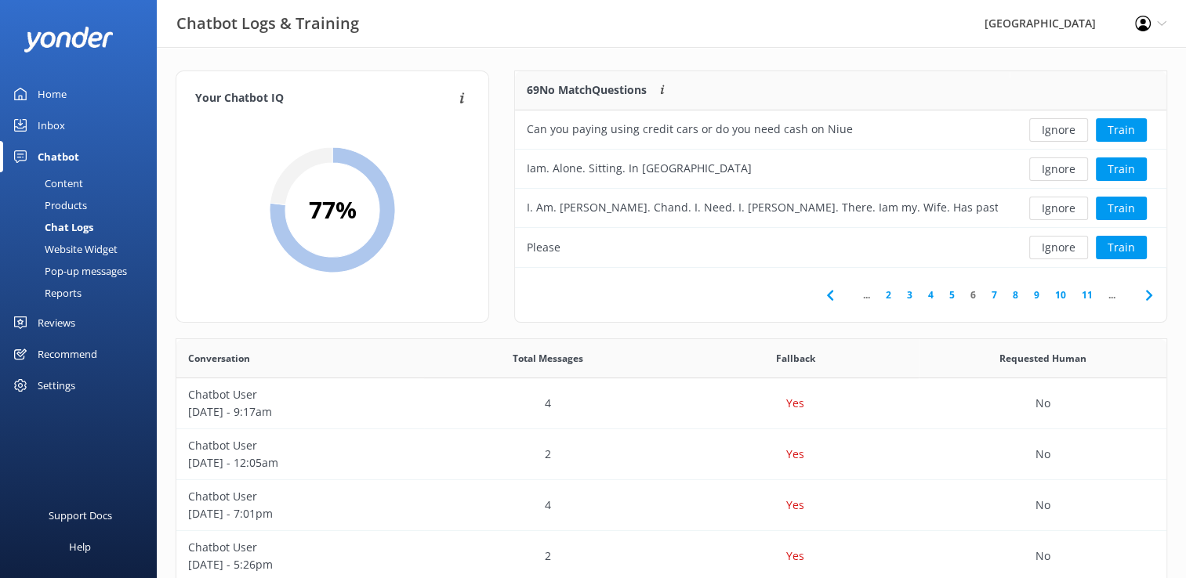
click at [1059, 172] on button "Ignore" at bounding box center [1058, 170] width 59 height 24
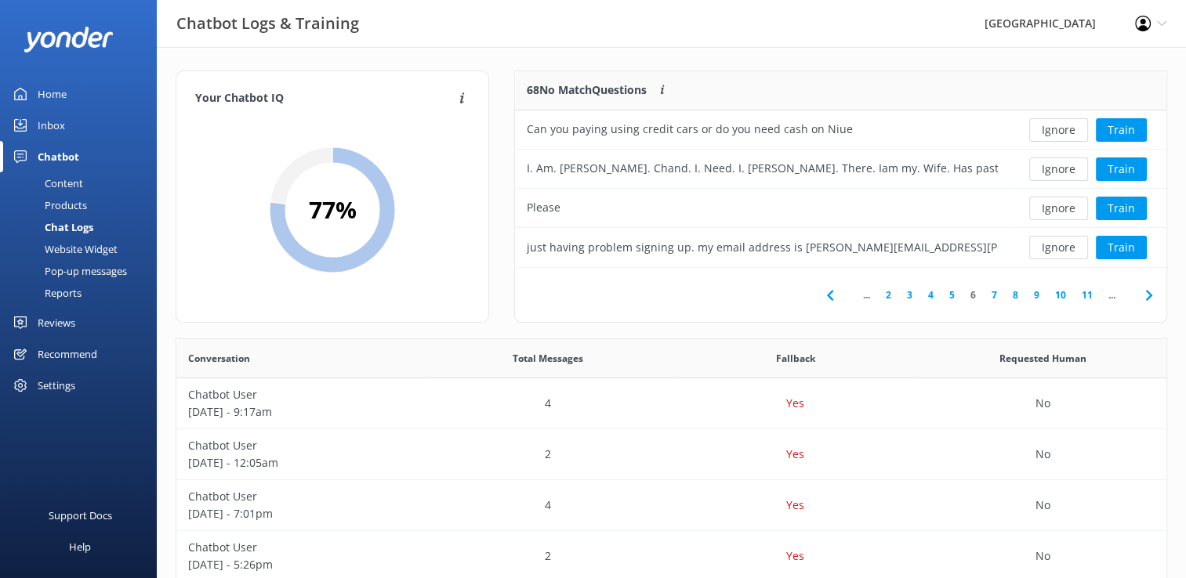
click at [1059, 172] on button "Ignore" at bounding box center [1058, 170] width 59 height 24
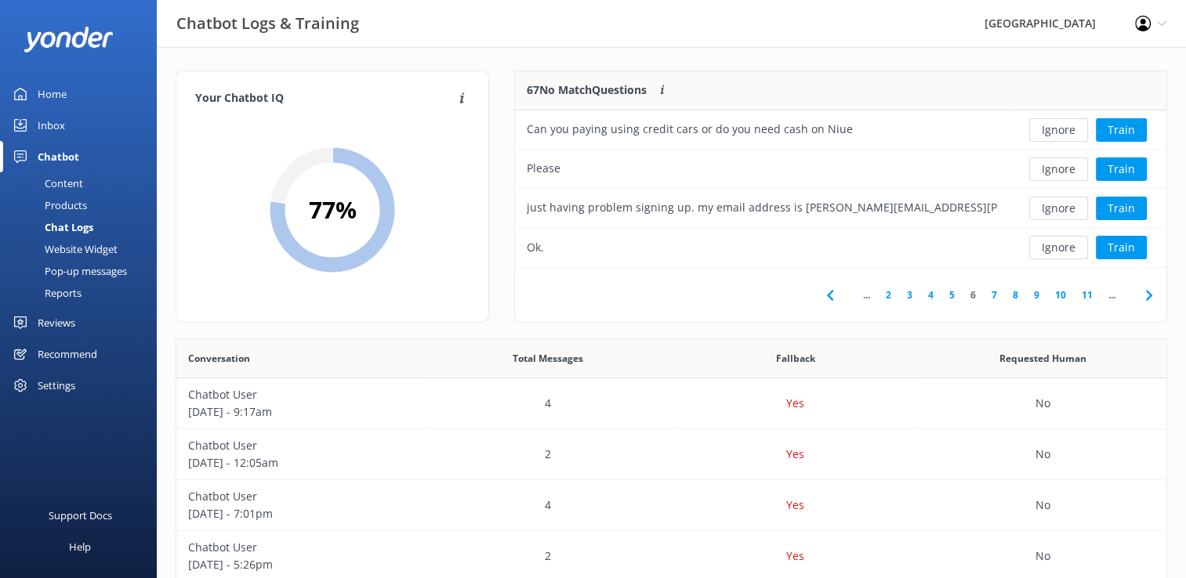
click at [1059, 172] on button "Ignore" at bounding box center [1058, 170] width 59 height 24
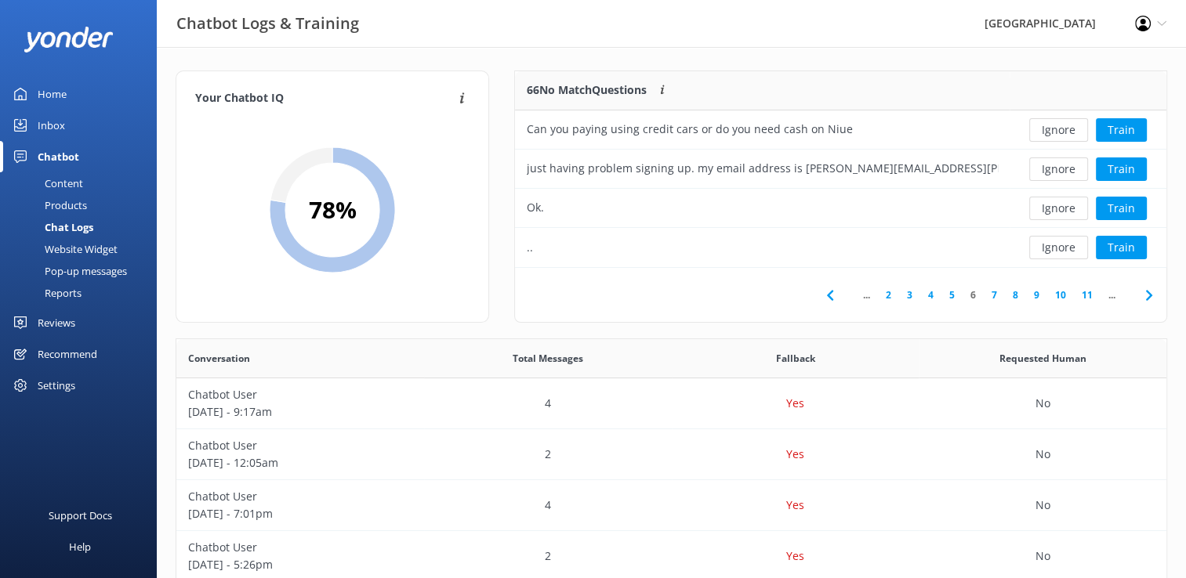
click at [1059, 172] on button "Ignore" at bounding box center [1058, 170] width 59 height 24
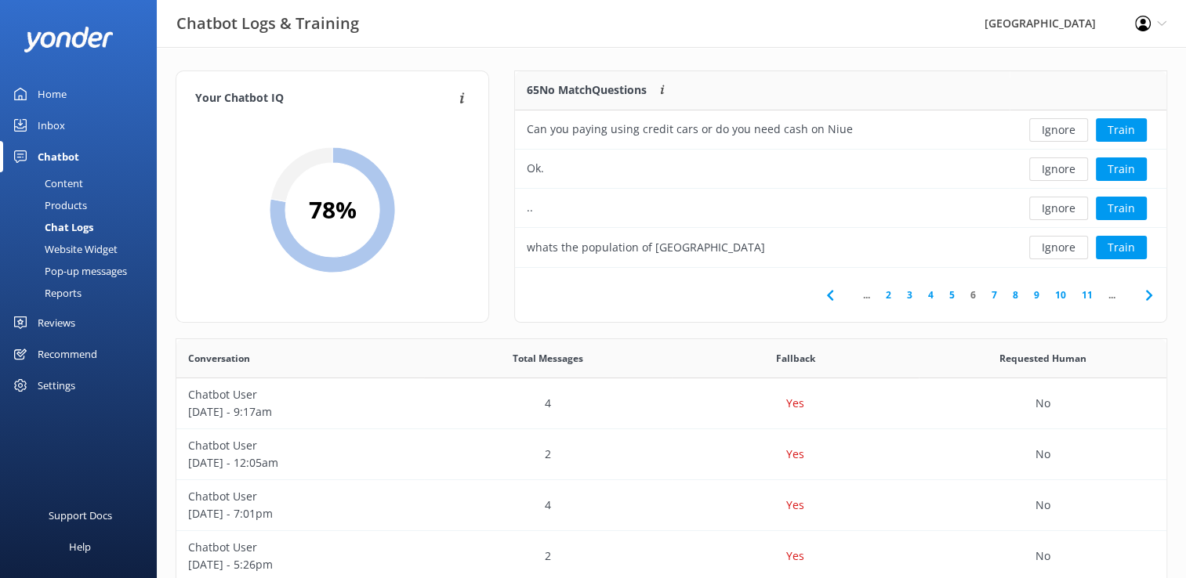
click at [1059, 172] on button "Ignore" at bounding box center [1058, 170] width 59 height 24
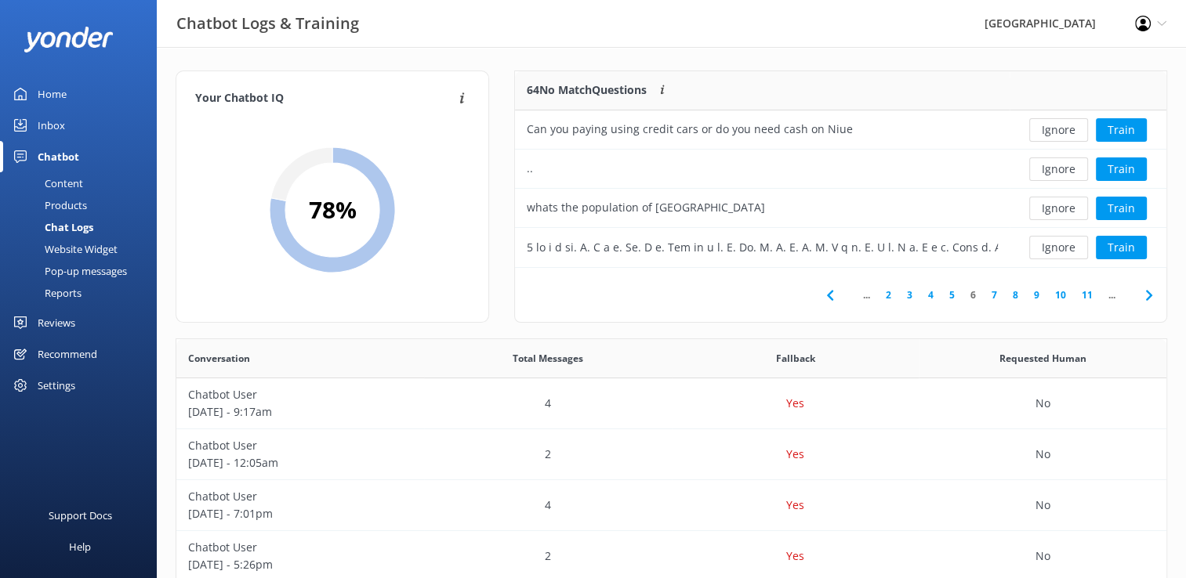
click at [1059, 172] on button "Ignore" at bounding box center [1058, 170] width 59 height 24
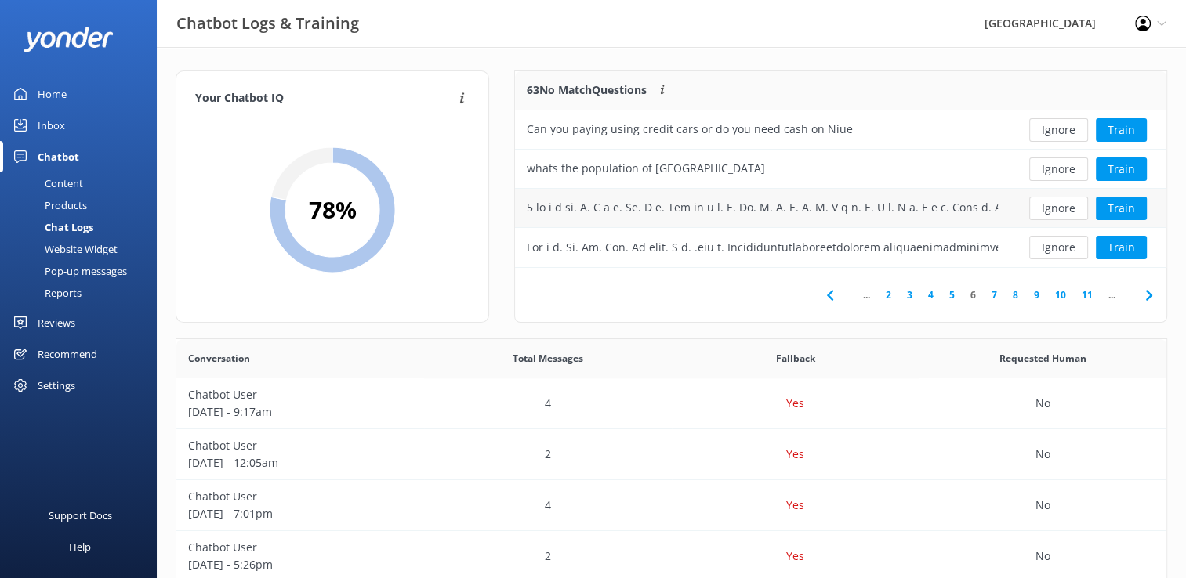
click at [982, 208] on div "row" at bounding box center [762, 207] width 471 height 17
click at [1053, 212] on button "Ignore" at bounding box center [1058, 209] width 59 height 24
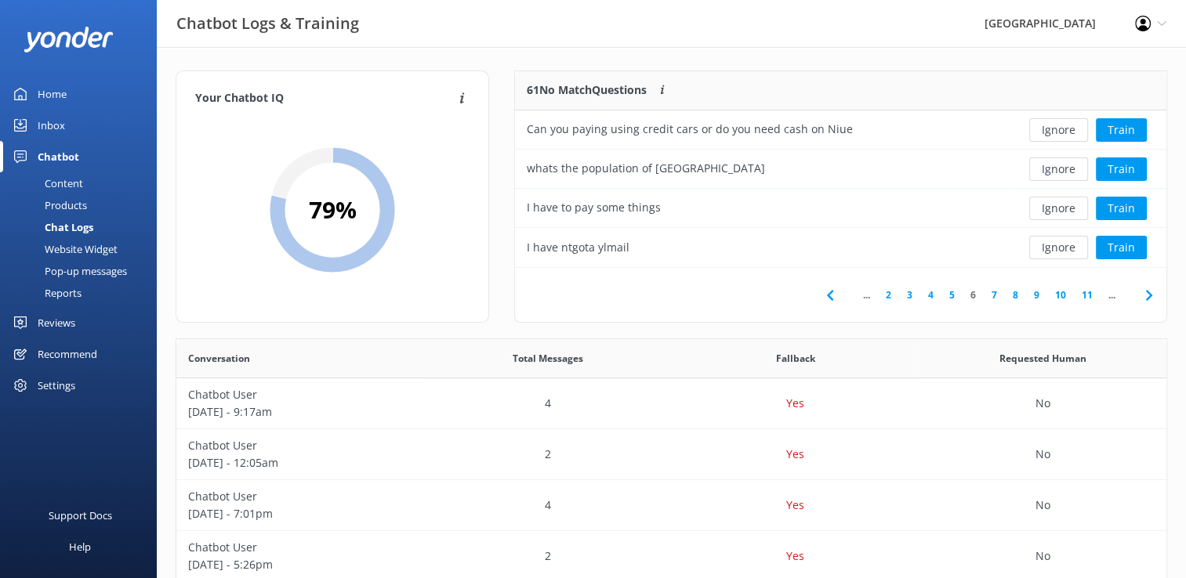
click at [1053, 212] on button "Ignore" at bounding box center [1058, 209] width 59 height 24
click at [993, 299] on link "7" at bounding box center [994, 295] width 21 height 15
click at [1069, 134] on button "Ignore" at bounding box center [1058, 130] width 59 height 24
click at [1069, 170] on button "Ignore" at bounding box center [1058, 170] width 59 height 24
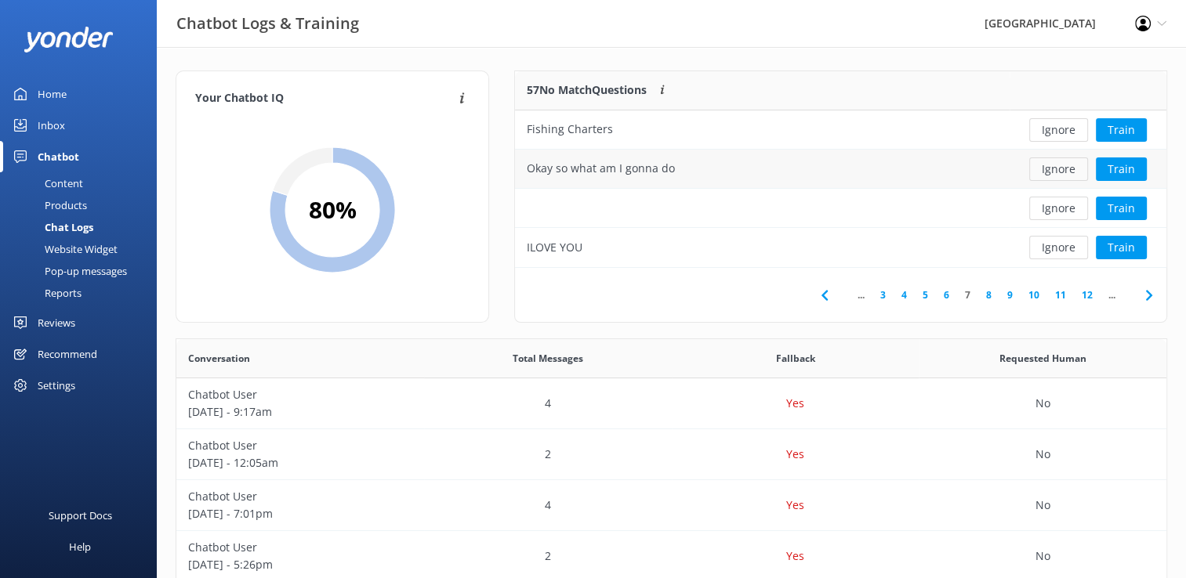
click at [1068, 171] on button "Ignore" at bounding box center [1058, 170] width 59 height 24
click at [987, 299] on link "8" at bounding box center [988, 295] width 21 height 15
click at [981, 296] on link "9" at bounding box center [983, 295] width 21 height 15
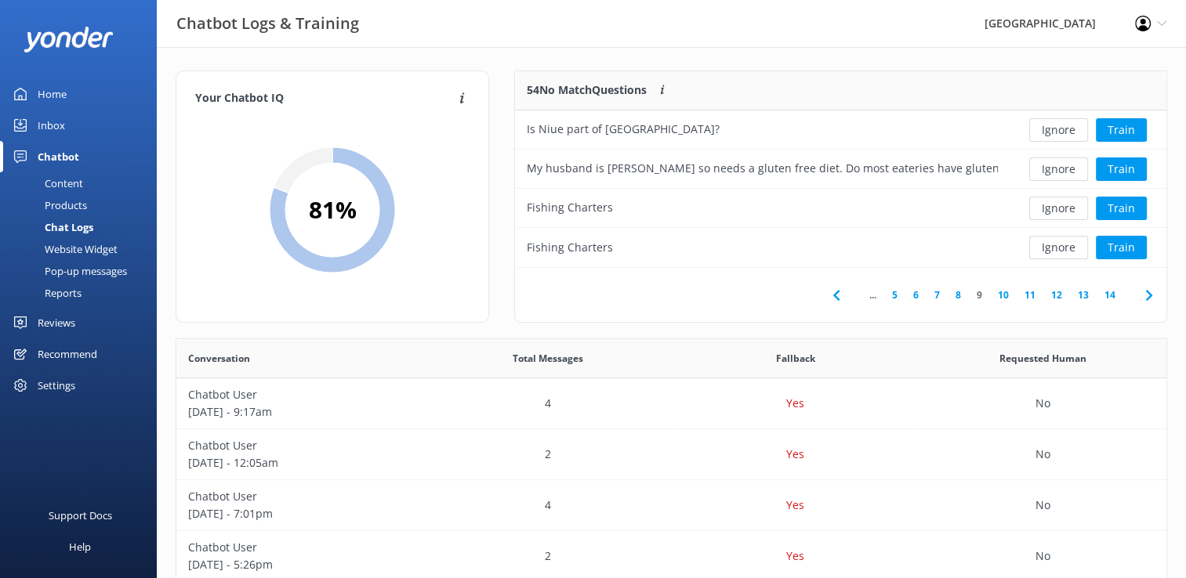
click at [1008, 296] on link "10" at bounding box center [1003, 295] width 27 height 15
click at [982, 294] on link "9" at bounding box center [979, 295] width 21 height 15
click at [1056, 210] on button "Ignore" at bounding box center [1058, 209] width 59 height 24
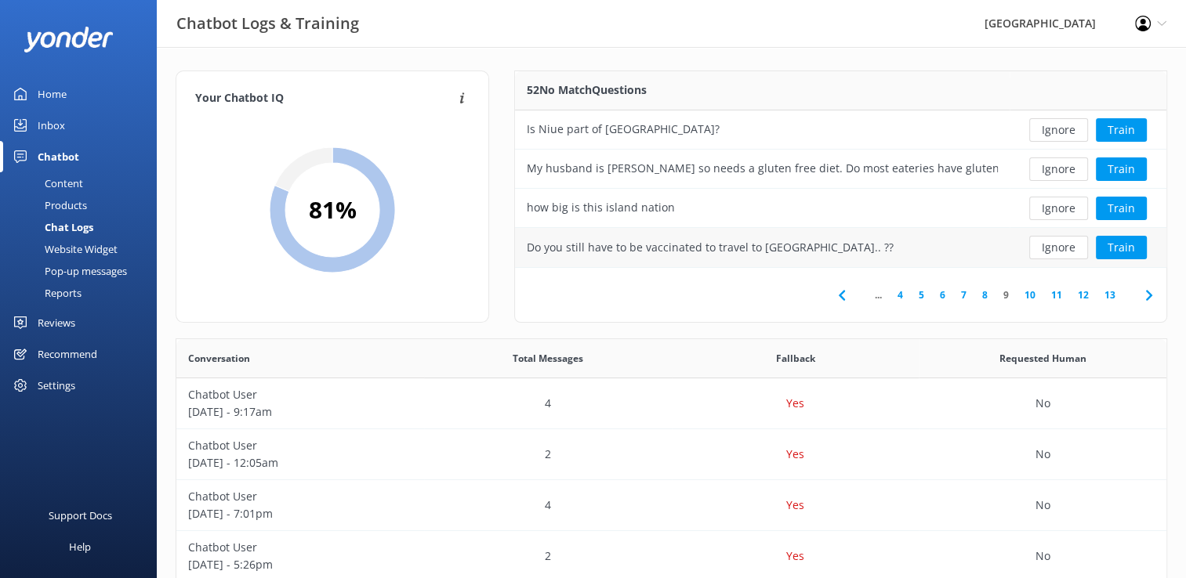
scroll to position [78, 0]
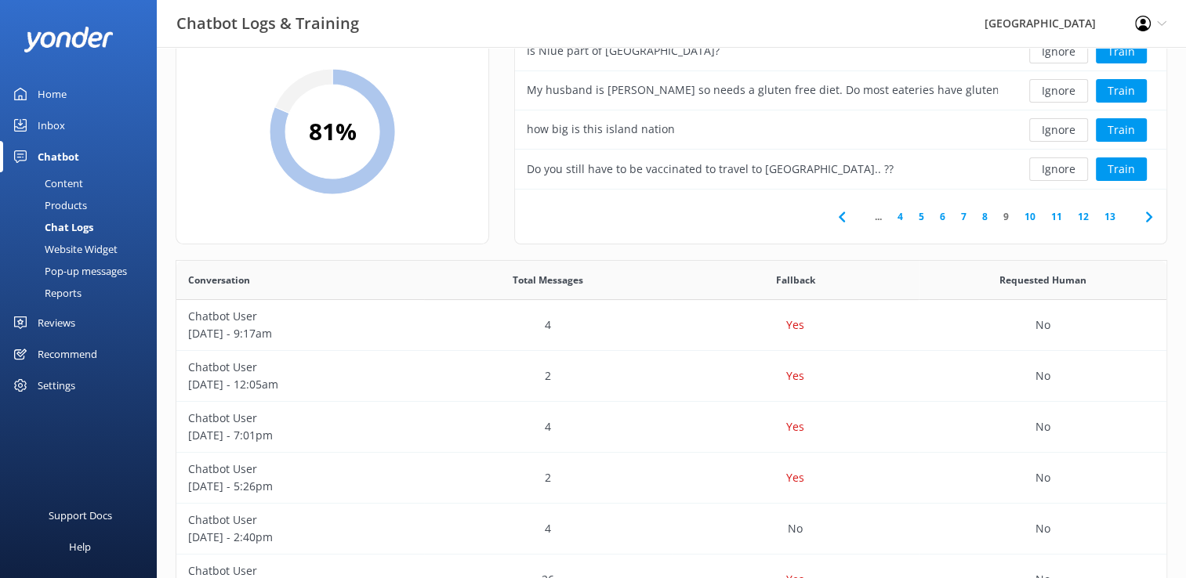
click at [1035, 217] on link "10" at bounding box center [1030, 216] width 27 height 15
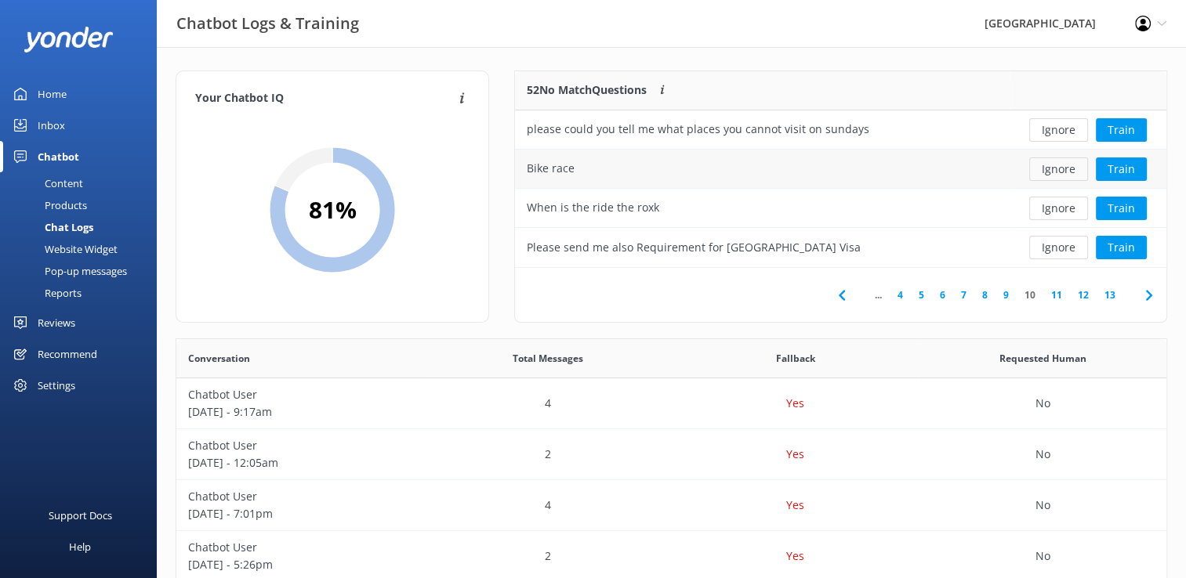
click at [1057, 172] on button "Ignore" at bounding box center [1058, 170] width 59 height 24
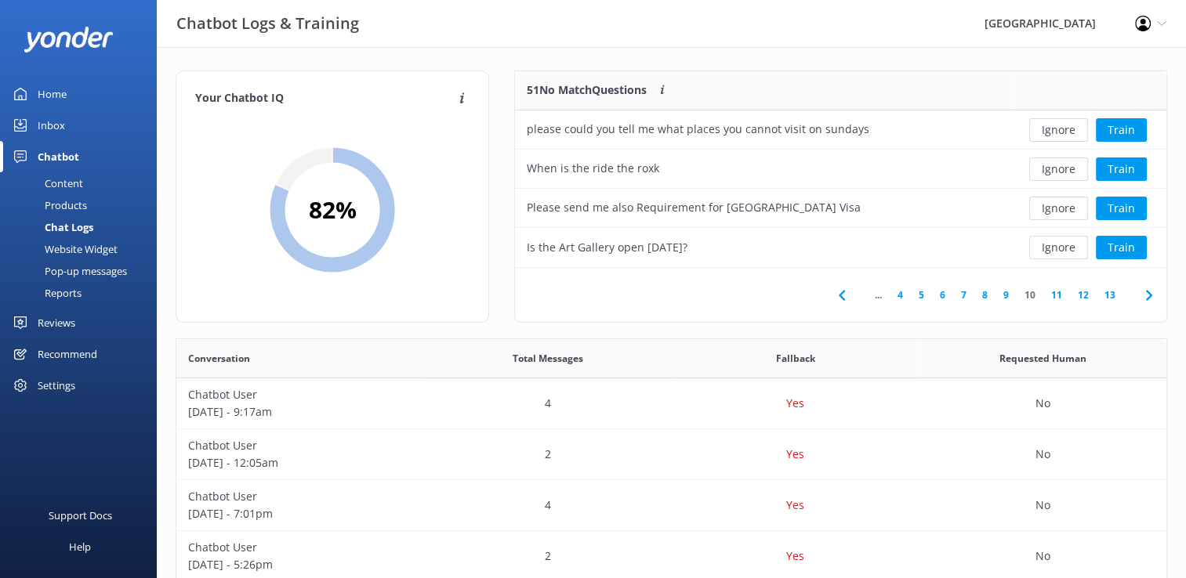
click at [1057, 172] on button "Ignore" at bounding box center [1058, 170] width 59 height 24
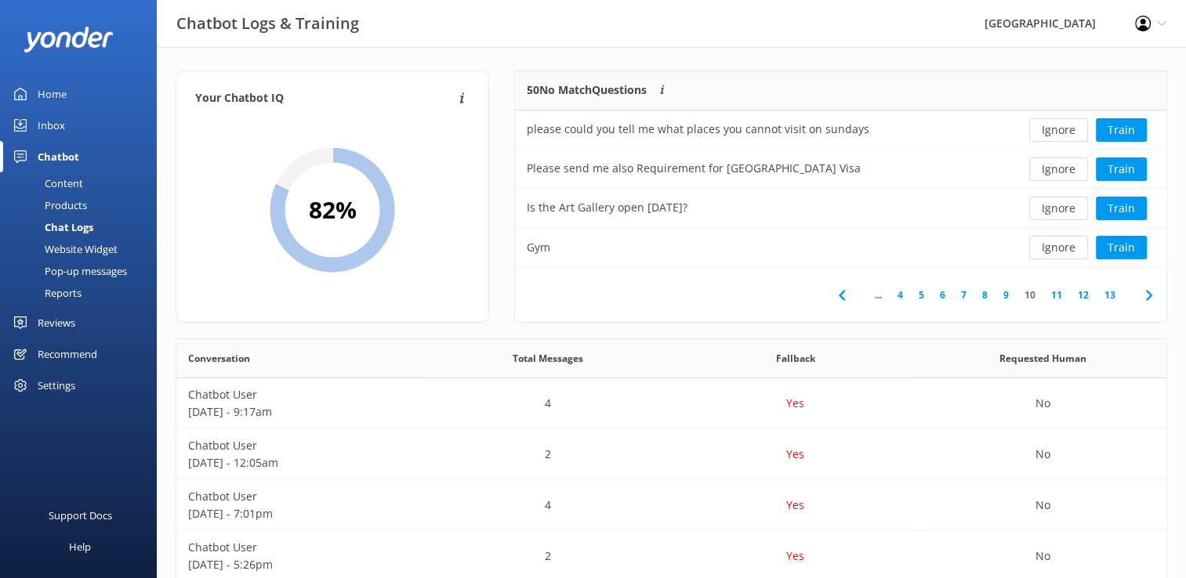
click at [1060, 297] on link "11" at bounding box center [1056, 295] width 27 height 15
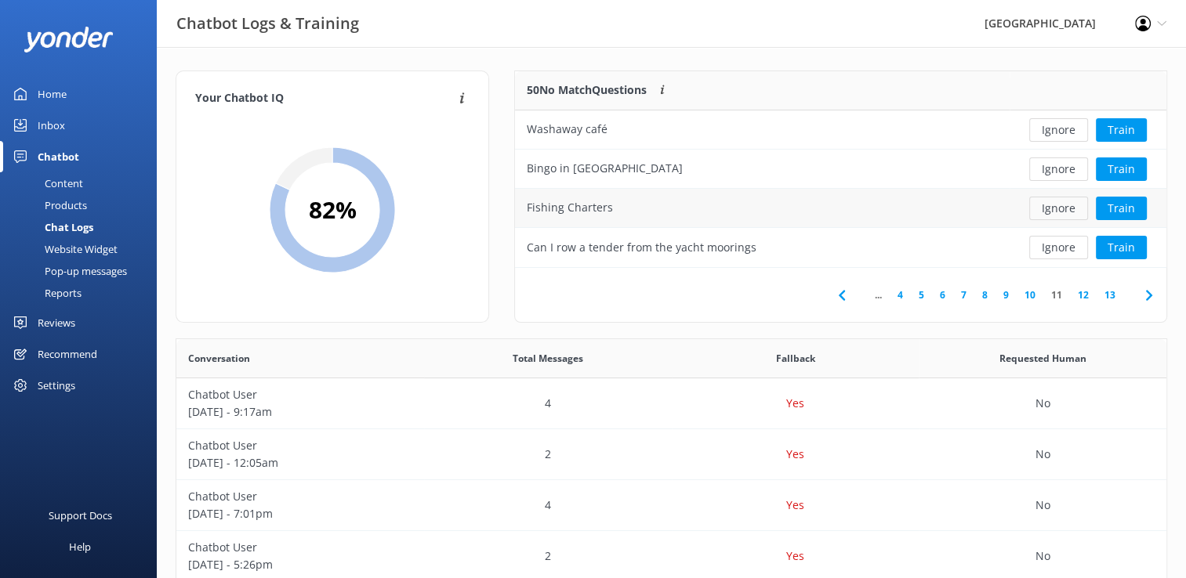
click at [1057, 212] on button "Ignore" at bounding box center [1058, 209] width 59 height 24
click at [1055, 249] on button "Ignore" at bounding box center [1058, 248] width 59 height 24
click at [1109, 296] on link "12" at bounding box center [1110, 295] width 27 height 15
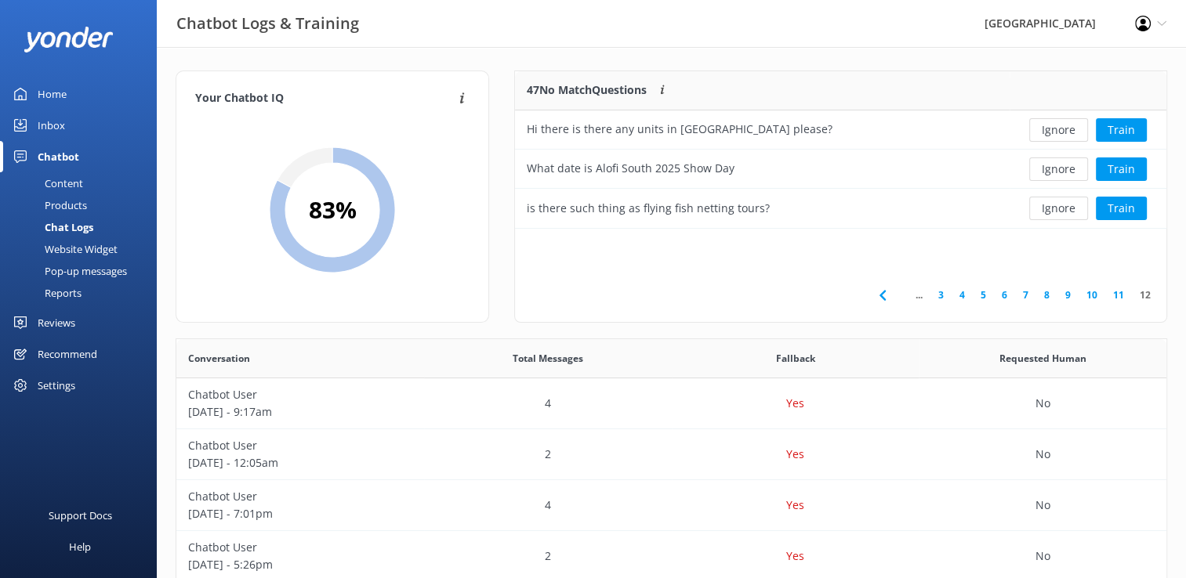
scroll to position [13, 13]
click at [1148, 295] on link "12" at bounding box center [1145, 295] width 27 height 15
click at [62, 92] on div "Home" at bounding box center [52, 93] width 29 height 31
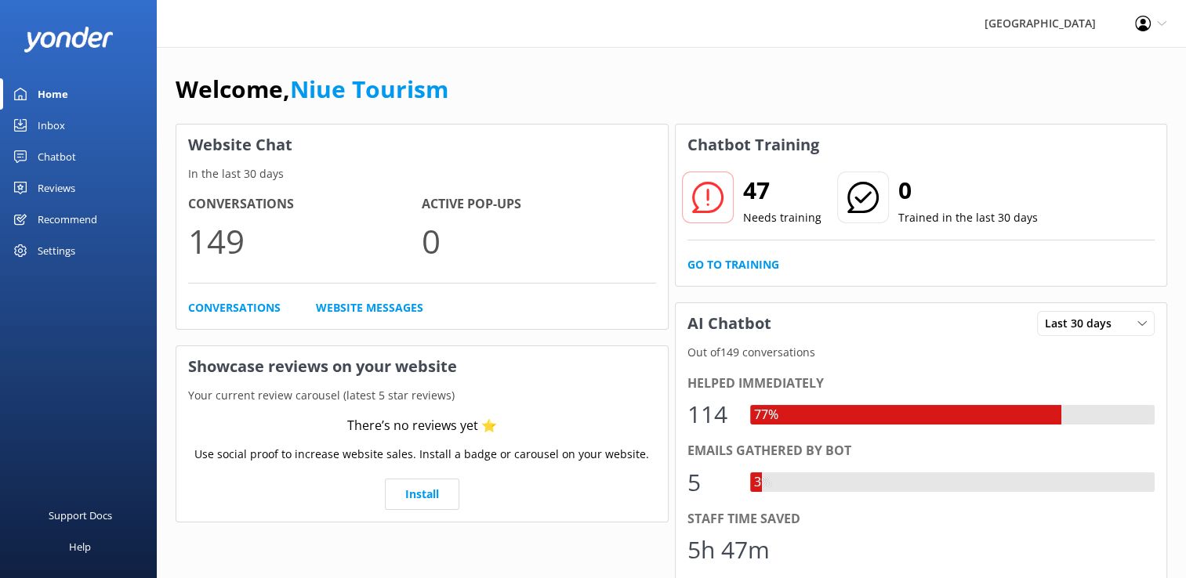
click at [61, 95] on div "Home" at bounding box center [53, 93] width 31 height 31
click at [56, 92] on div "Home" at bounding box center [53, 93] width 31 height 31
